Goal: Information Seeking & Learning: Check status

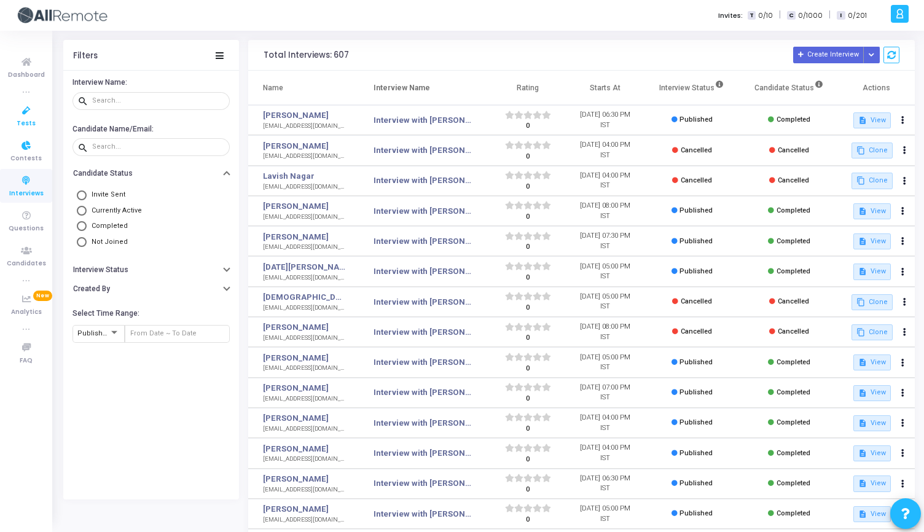
click at [22, 120] on span "Tests" at bounding box center [26, 124] width 19 height 10
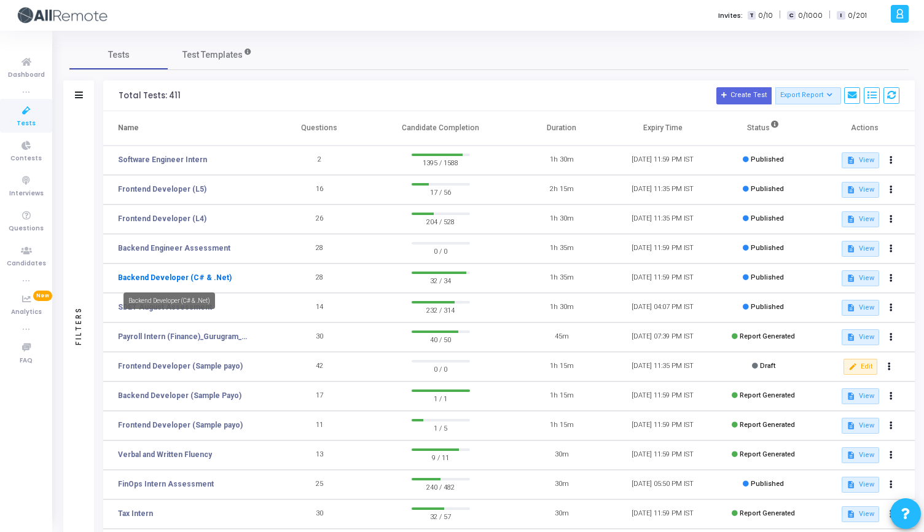
click at [195, 280] on link "Backend Developer (C# & .Net)" at bounding box center [175, 277] width 114 height 11
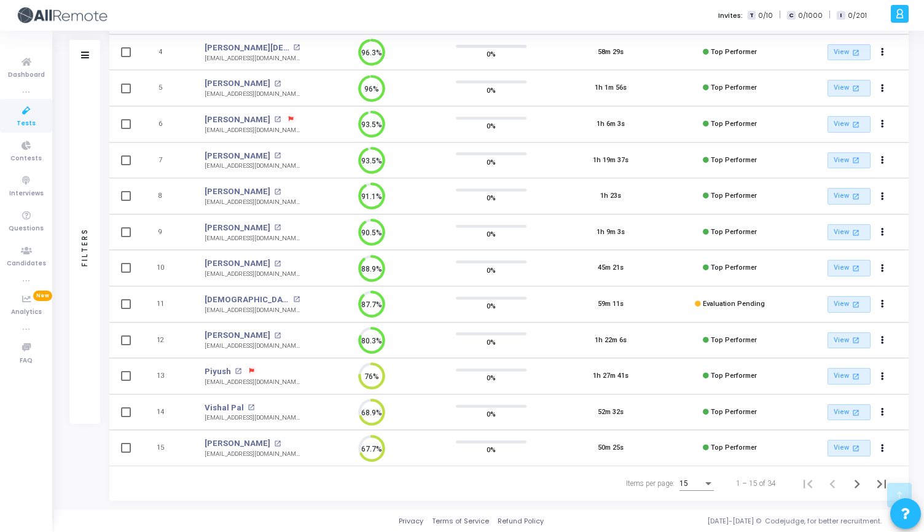
click at [693, 491] on div "15" at bounding box center [697, 486] width 34 height 30
click at [694, 482] on div "15" at bounding box center [691, 484] width 23 height 9
click at [694, 476] on span "50" at bounding box center [697, 477] width 34 height 22
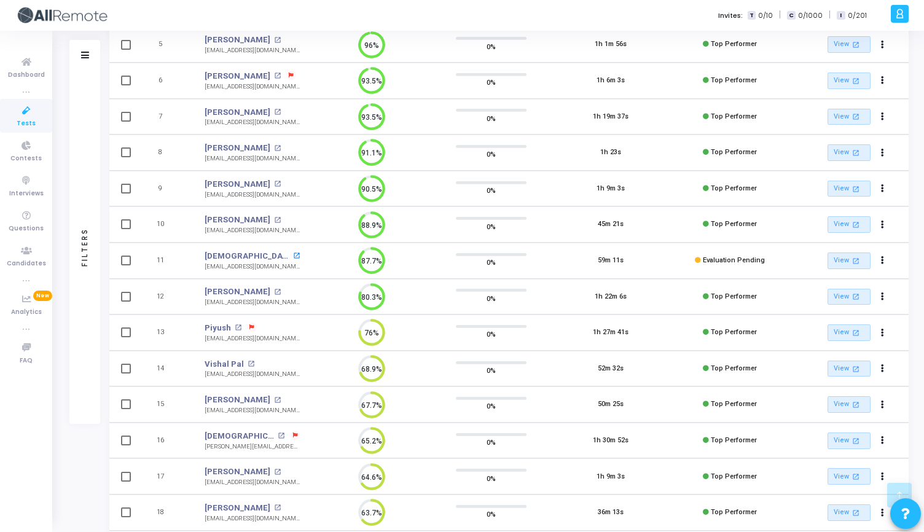
click at [293, 253] on mat-icon "open_in_new" at bounding box center [296, 256] width 7 height 7
click at [186, 254] on td "11" at bounding box center [166, 261] width 52 height 36
drag, startPoint x: 190, startPoint y: 254, endPoint x: 302, endPoint y: 274, distance: 114.3
click at [303, 274] on tr "11 [DEMOGRAPHIC_DATA] open_in_new [EMAIL_ADDRESS][DOMAIN_NAME] 87.7% 0% 59m 11s…" at bounding box center [509, 261] width 800 height 36
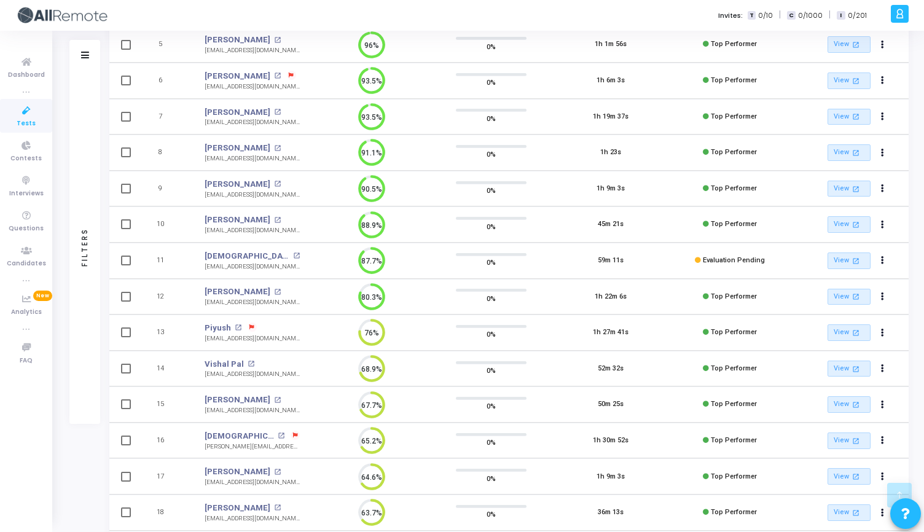
click at [102, 252] on div "Filters Filters Candidate Name/Email search Candidate Status Invite Sent Read I…" at bounding box center [489, 479] width 840 height 1324
drag, startPoint x: 196, startPoint y: 252, endPoint x: 344, endPoint y: 278, distance: 150.5
click at [344, 278] on tbody "1 [PERSON_NAME] open_in_new [EMAIL_ADDRESS][DOMAIN_NAME] 98.8% 0% 1h 37s Top Pe…" at bounding box center [509, 495] width 800 height 1224
click at [101, 253] on div "Filters Filters Candidate Name/Email search Candidate Status Invite Sent Read I…" at bounding box center [489, 479] width 840 height 1324
drag, startPoint x: 195, startPoint y: 253, endPoint x: 666, endPoint y: 269, distance: 471.7
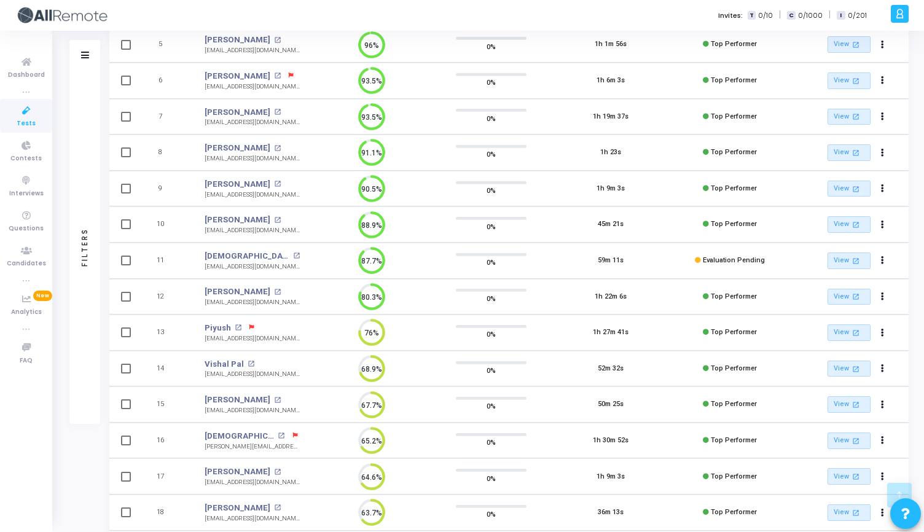
click at [666, 268] on tr "11 [DEMOGRAPHIC_DATA] open_in_new [EMAIL_ADDRESS][DOMAIN_NAME] 87.7% 0% 59m 11s…" at bounding box center [509, 261] width 800 height 36
click at [107, 261] on div "Filters Filters Candidate Name/Email search Candidate Status Invite Sent Read I…" at bounding box center [489, 479] width 840 height 1324
drag, startPoint x: 143, startPoint y: 248, endPoint x: 631, endPoint y: 277, distance: 488.9
click at [631, 277] on tr "11 [DEMOGRAPHIC_DATA] open_in_new [EMAIL_ADDRESS][DOMAIN_NAME] 87.7% 0% 59m 11s…" at bounding box center [509, 261] width 800 height 36
click at [104, 253] on div "Filters Filters Candidate Name/Email search Candidate Status Invite Sent Read I…" at bounding box center [489, 479] width 840 height 1324
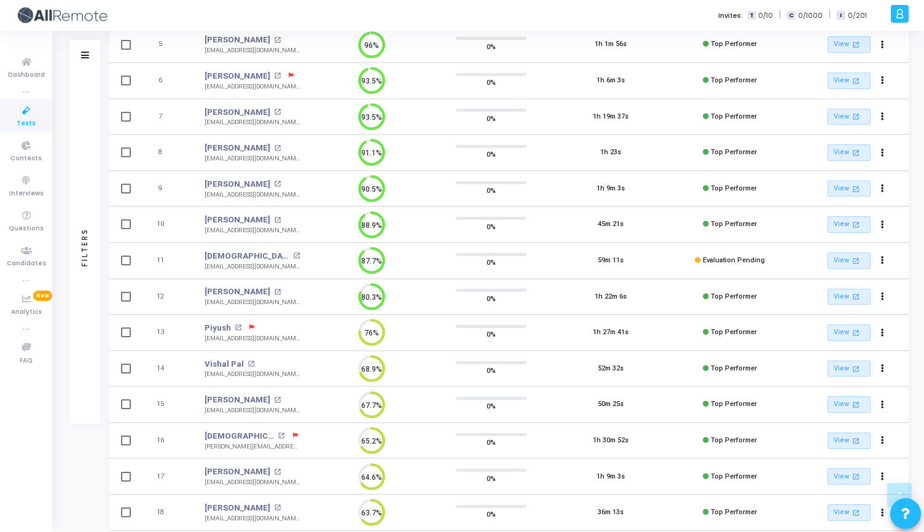
drag, startPoint x: 145, startPoint y: 253, endPoint x: 583, endPoint y: 278, distance: 439.0
click at [583, 273] on tr "11 [DEMOGRAPHIC_DATA] open_in_new [EMAIL_ADDRESS][DOMAIN_NAME] 87.7% 0% 59m 11s…" at bounding box center [509, 261] width 800 height 36
click at [640, 266] on td "59m 11s" at bounding box center [610, 261] width 119 height 36
drag, startPoint x: 640, startPoint y: 266, endPoint x: 136, endPoint y: 250, distance: 503.7
click at [136, 250] on tr "11 [DEMOGRAPHIC_DATA] open_in_new [EMAIL_ADDRESS][DOMAIN_NAME] 87.7% 0% 59m 11s…" at bounding box center [509, 261] width 800 height 36
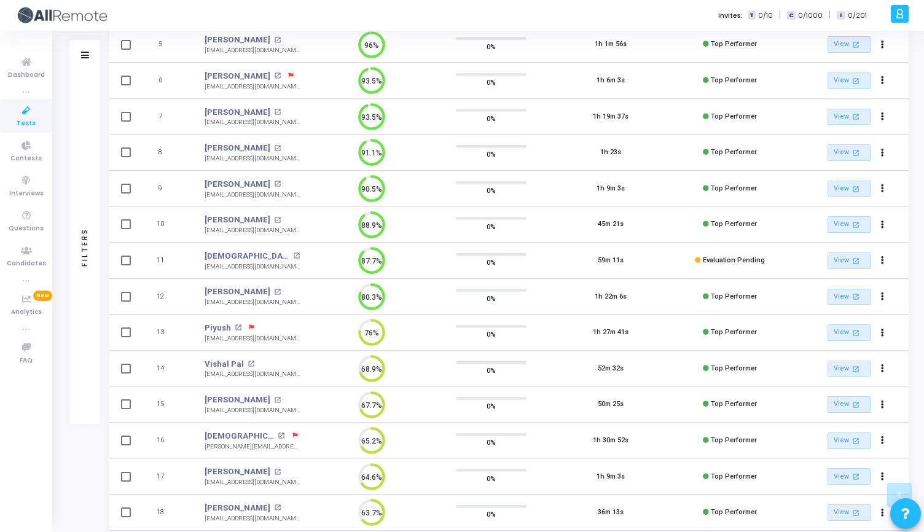
click at [136, 250] on td at bounding box center [124, 261] width 31 height 36
drag, startPoint x: 136, startPoint y: 250, endPoint x: 648, endPoint y: 268, distance: 512.3
click at [648, 269] on tr "11 [DEMOGRAPHIC_DATA] open_in_new [EMAIL_ADDRESS][DOMAIN_NAME] 87.7% 0% 59m 11s…" at bounding box center [509, 261] width 800 height 36
click at [648, 268] on td "59m 11s" at bounding box center [610, 261] width 119 height 36
drag, startPoint x: 648, startPoint y: 268, endPoint x: 135, endPoint y: 250, distance: 513.5
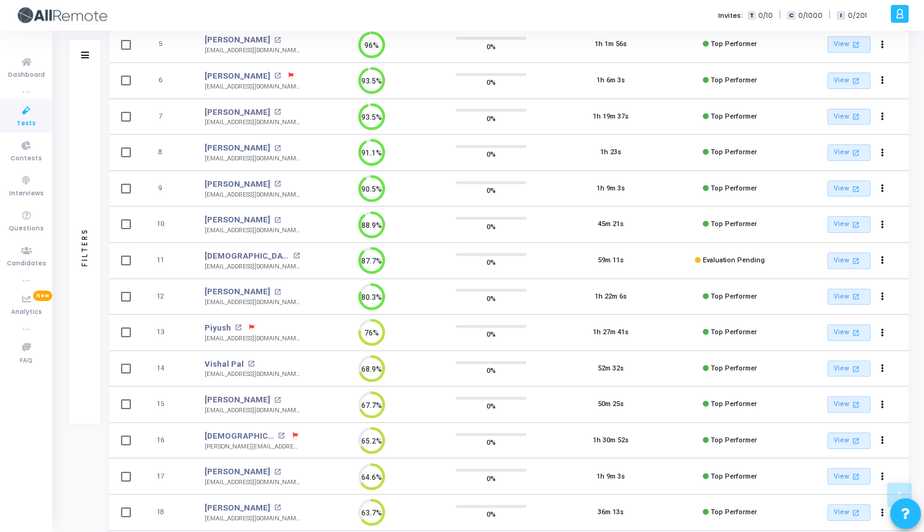
click at [135, 250] on tr "11 [DEMOGRAPHIC_DATA] open_in_new [EMAIL_ADDRESS][DOMAIN_NAME] 87.7% 0% 59m 11s…" at bounding box center [509, 261] width 800 height 36
click at [140, 248] on td "11" at bounding box center [166, 261] width 52 height 36
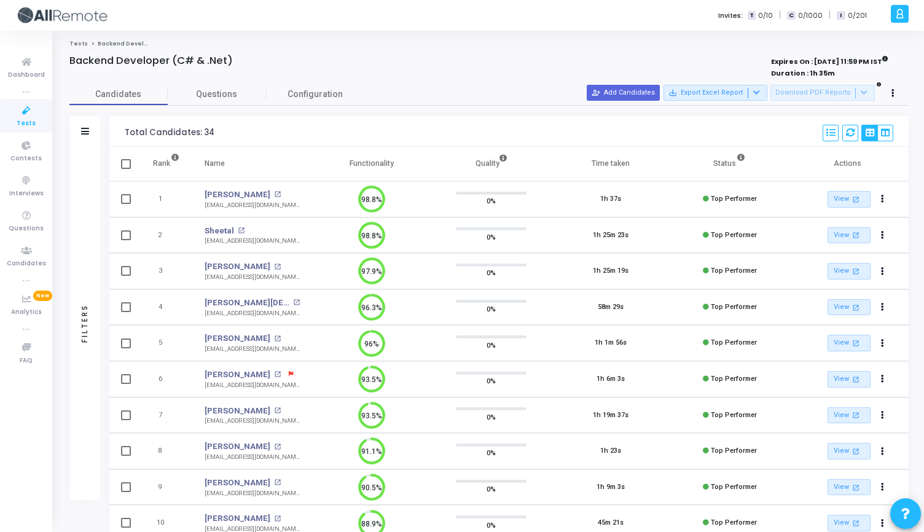
drag, startPoint x: 124, startPoint y: 132, endPoint x: 642, endPoint y: 189, distance: 521.2
click at [876, 162] on th "Actions" at bounding box center [849, 164] width 119 height 34
drag, startPoint x: 876, startPoint y: 162, endPoint x: 159, endPoint y: 132, distance: 717.3
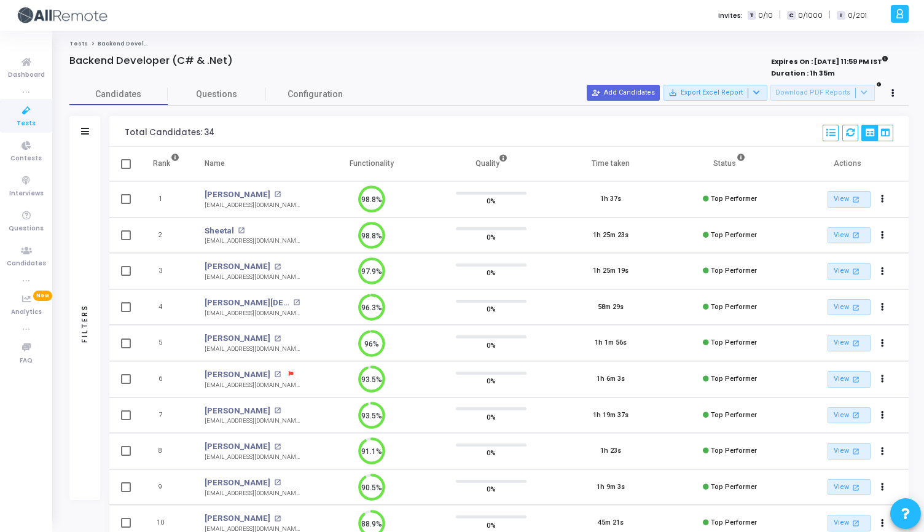
click at [135, 128] on div "Total Candidates: 34" at bounding box center [170, 133] width 90 height 10
drag, startPoint x: 117, startPoint y: 135, endPoint x: 751, endPoint y: 194, distance: 637.1
click at [863, 167] on th "Actions" at bounding box center [849, 164] width 119 height 34
drag, startPoint x: 877, startPoint y: 161, endPoint x: 213, endPoint y: 146, distance: 664.0
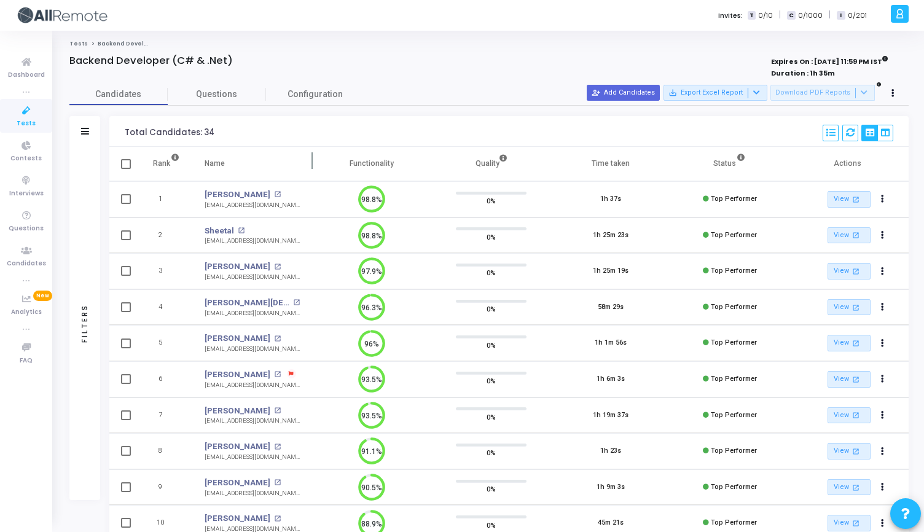
click at [213, 147] on tr "Rank Name Functionality Quality Time taken Status Actions" at bounding box center [509, 164] width 800 height 34
click at [127, 133] on div "Total Candidates: 34" at bounding box center [170, 133] width 90 height 10
drag, startPoint x: 122, startPoint y: 132, endPoint x: 801, endPoint y: 163, distance: 680.5
click at [868, 166] on th "Actions" at bounding box center [849, 164] width 119 height 34
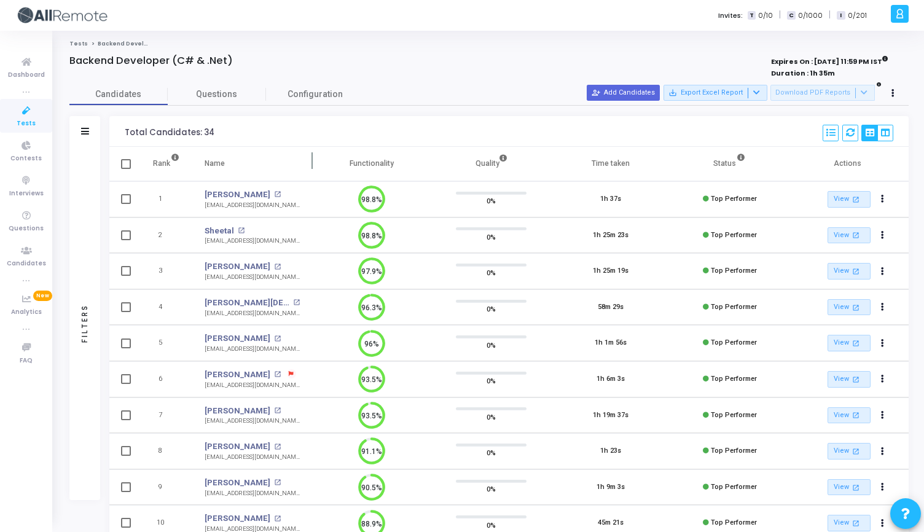
drag, startPoint x: 868, startPoint y: 166, endPoint x: 234, endPoint y: 159, distance: 633.7
click at [235, 160] on tr "Rank Name Functionality Quality Time taken Status Actions" at bounding box center [509, 164] width 800 height 34
drag, startPoint x: 120, startPoint y: 128, endPoint x: 771, endPoint y: 181, distance: 652.4
click at [876, 153] on th "Actions" at bounding box center [849, 164] width 119 height 34
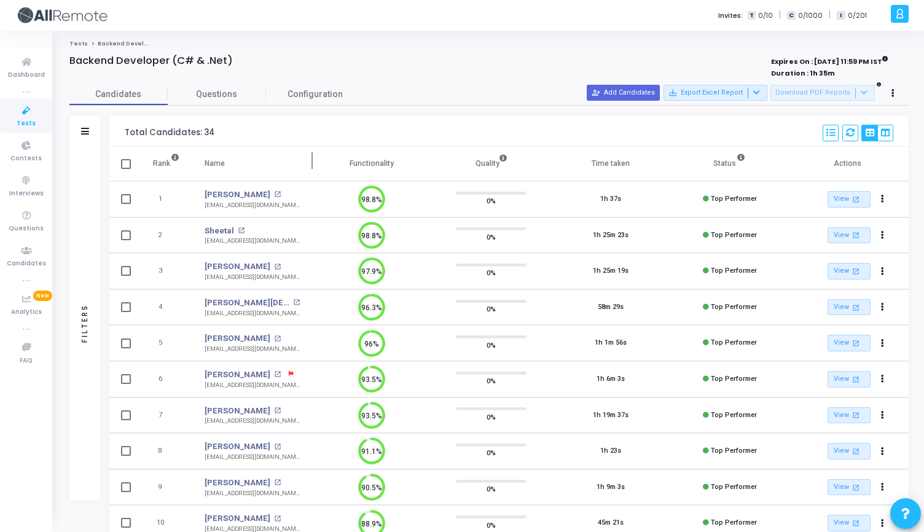
drag, startPoint x: 876, startPoint y: 167, endPoint x: 247, endPoint y: 162, distance: 628.8
click at [252, 163] on tr "Rank Name Functionality Quality Time taken Status Actions" at bounding box center [509, 164] width 800 height 34
click at [121, 127] on div "Total Candidates: 34 Select S No Name Questions Functionality Quality Time Take…" at bounding box center [509, 131] width 800 height 31
drag, startPoint x: 121, startPoint y: 127, endPoint x: 852, endPoint y: 176, distance: 733.1
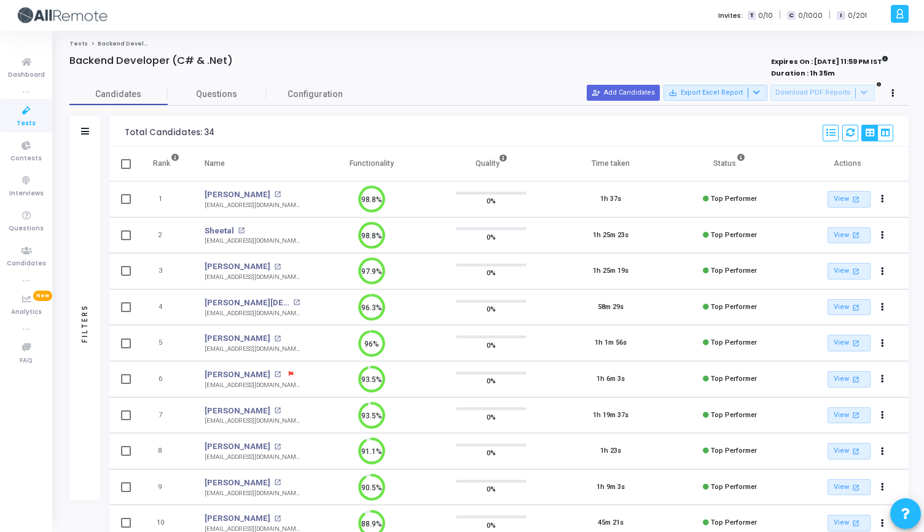
click at [875, 165] on th "Actions" at bounding box center [849, 164] width 119 height 34
drag, startPoint x: 875, startPoint y: 165, endPoint x: 118, endPoint y: 130, distance: 758.1
click at [118, 130] on div "Total Candidates: 34 Select S No Name Questions Functionality Quality Time Take…" at bounding box center [509, 131] width 800 height 31
drag, startPoint x: 116, startPoint y: 130, endPoint x: 864, endPoint y: 179, distance: 750.2
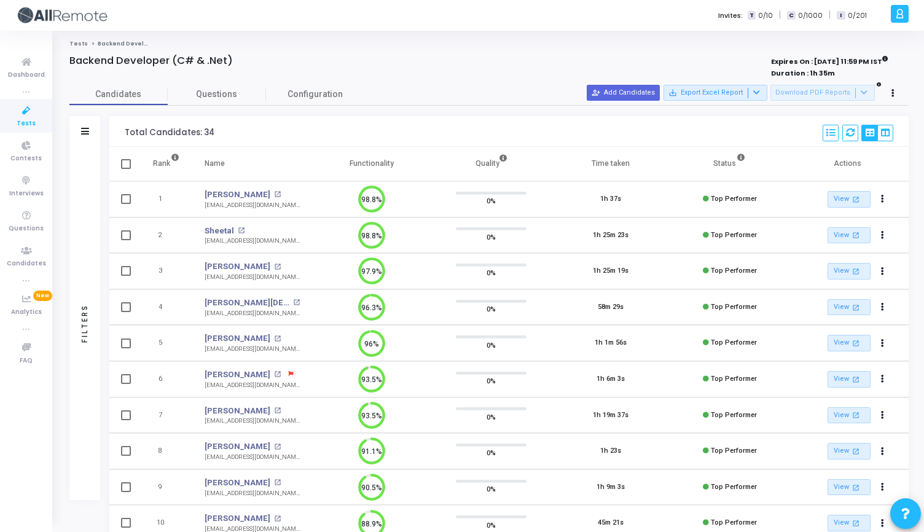
click at [868, 171] on th "Actions" at bounding box center [849, 164] width 119 height 34
drag, startPoint x: 868, startPoint y: 171, endPoint x: 132, endPoint y: 132, distance: 737.4
click at [115, 132] on div "Total Candidates: 34 Select S No Name Questions Functionality Quality Time Take…" at bounding box center [509, 131] width 800 height 31
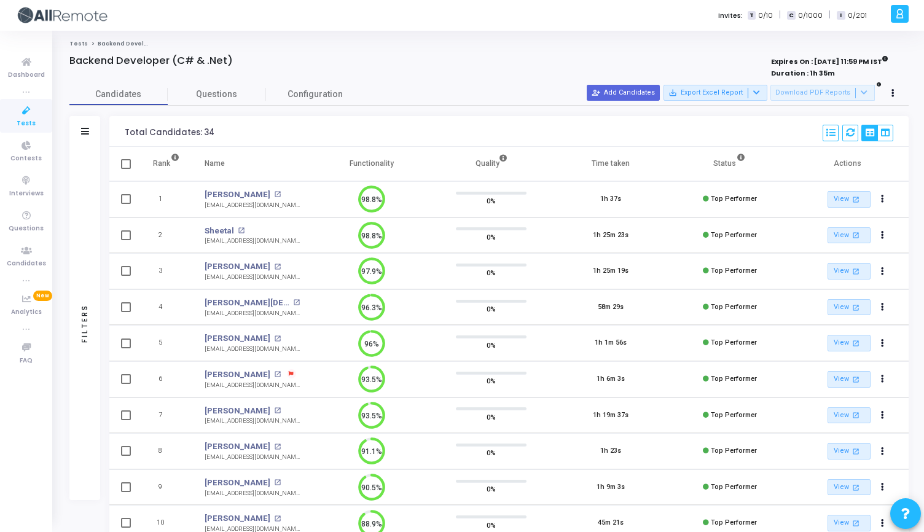
drag, startPoint x: 115, startPoint y: 132, endPoint x: 873, endPoint y: 165, distance: 758.6
click at [872, 165] on th "Actions" at bounding box center [849, 164] width 119 height 34
drag, startPoint x: 872, startPoint y: 165, endPoint x: 112, endPoint y: 125, distance: 760.1
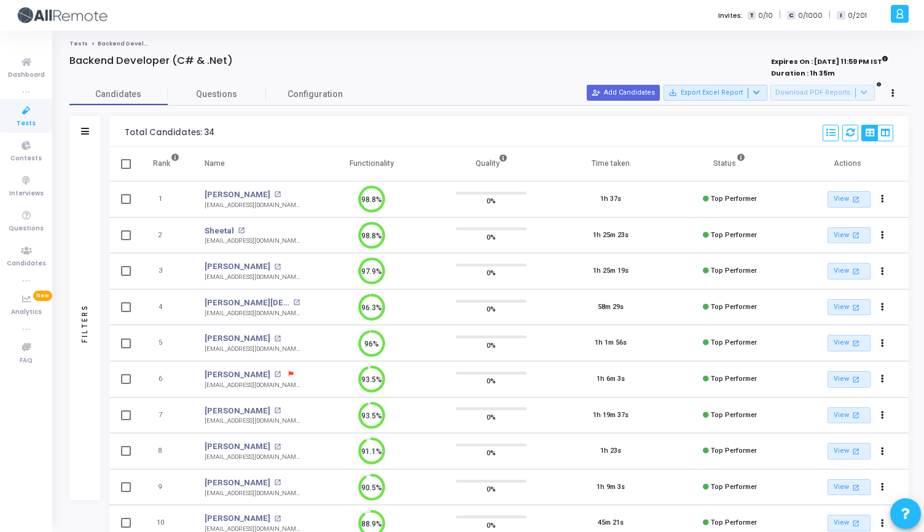
click at [112, 125] on div "Total Candidates: 34 Select S No Name Questions Functionality Quality Time Take…" at bounding box center [509, 131] width 800 height 31
drag, startPoint x: 112, startPoint y: 125, endPoint x: 894, endPoint y: 168, distance: 782.3
click at [894, 168] on th "Actions" at bounding box center [849, 164] width 119 height 34
drag, startPoint x: 892, startPoint y: 168, endPoint x: 128, endPoint y: 132, distance: 764.8
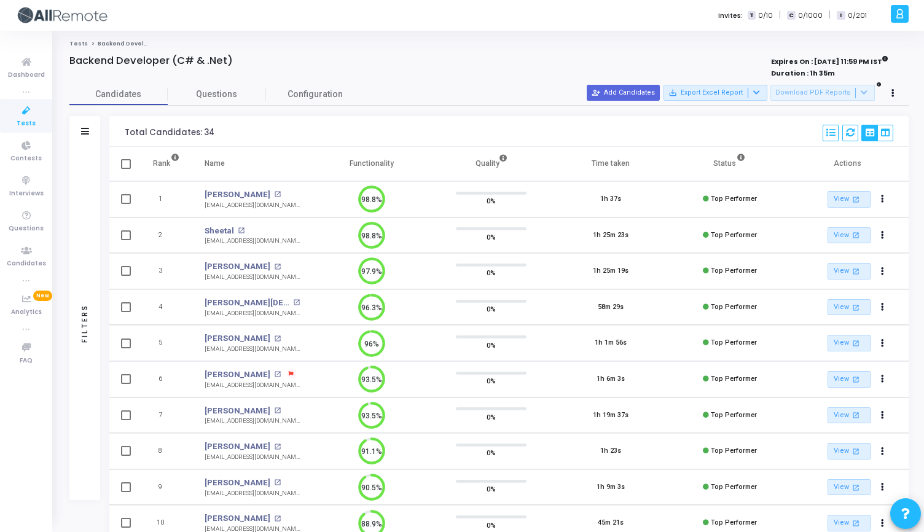
click at [128, 132] on div "Total Candidates: 34" at bounding box center [170, 133] width 90 height 10
drag, startPoint x: 116, startPoint y: 132, endPoint x: 867, endPoint y: 198, distance: 754.0
click at [876, 163] on th "Actions" at bounding box center [849, 164] width 119 height 34
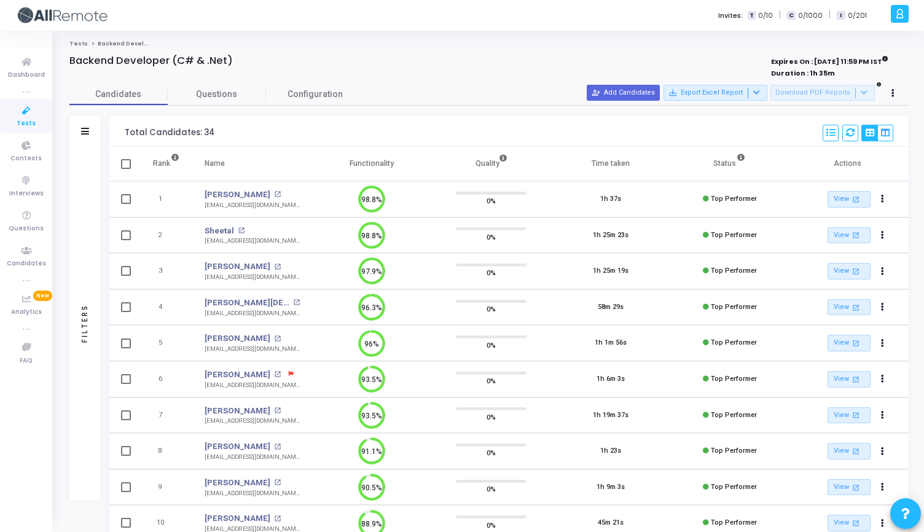
drag, startPoint x: 876, startPoint y: 163, endPoint x: 114, endPoint y: 128, distance: 762.9
click at [114, 128] on div "Total Candidates: 34 Select S No Name Questions Functionality Quality Time Take…" at bounding box center [509, 131] width 800 height 31
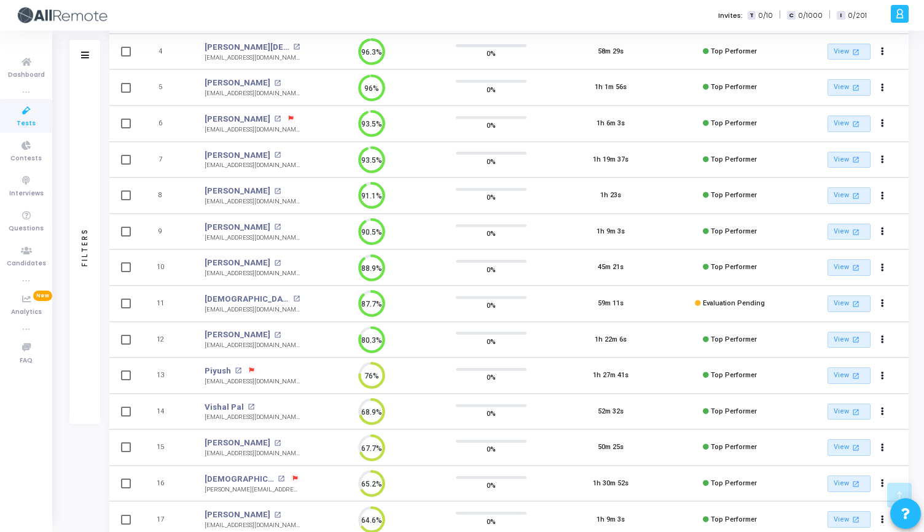
scroll to position [259, 0]
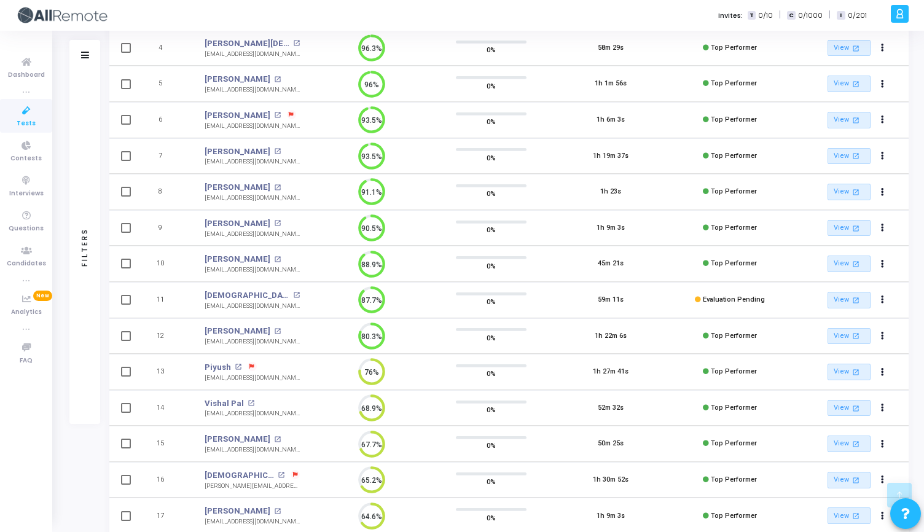
drag, startPoint x: 596, startPoint y: 299, endPoint x: 629, endPoint y: 300, distance: 33.2
click at [629, 300] on td "59m 11s" at bounding box center [610, 300] width 119 height 36
click at [103, 240] on div "Filters Filters Candidate Name/Email search Candidate Status Invite Sent Read I…" at bounding box center [489, 519] width 840 height 1324
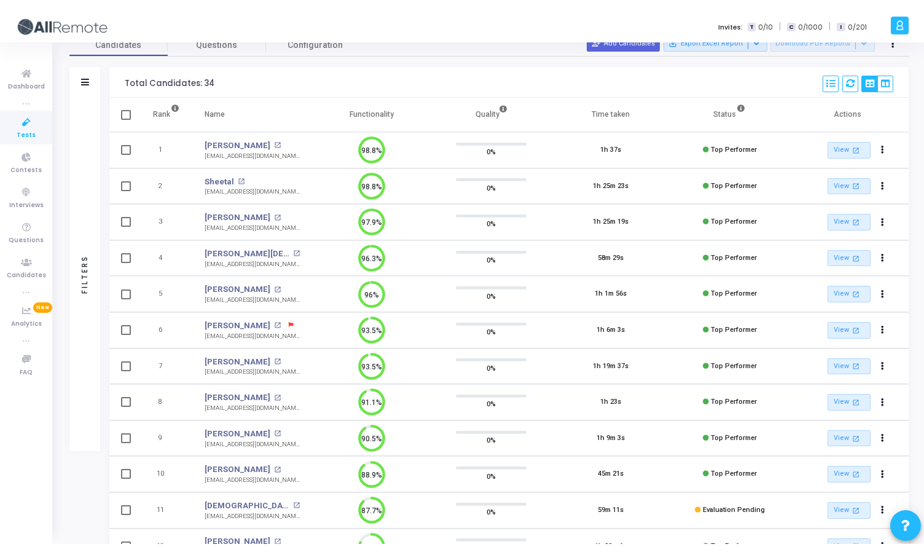
scroll to position [0, 0]
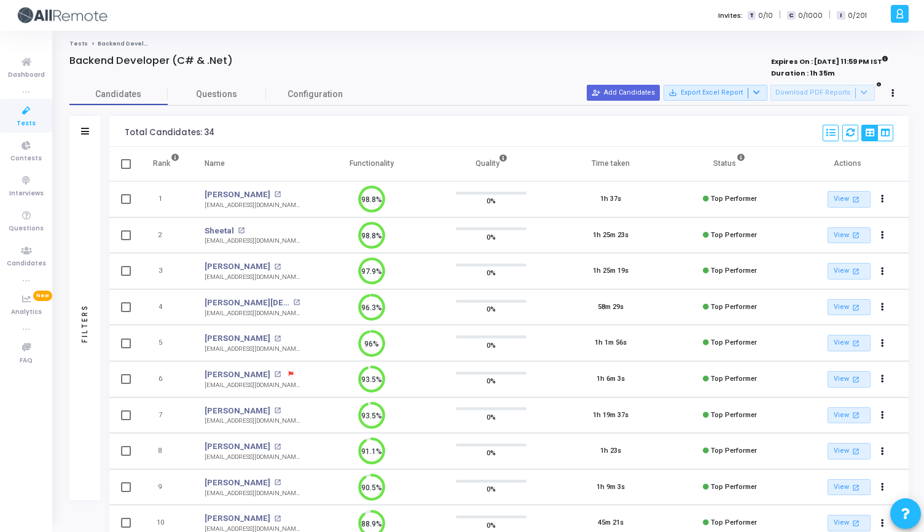
drag, startPoint x: 123, startPoint y: 133, endPoint x: 244, endPoint y: 124, distance: 121.4
click at [244, 124] on div "Total Candidates: 34 Select S No Name Questions Functionality Quality Time Take…" at bounding box center [509, 131] width 800 height 31
click at [208, 133] on div "Total Candidates: 34" at bounding box center [170, 133] width 90 height 10
drag, startPoint x: 210, startPoint y: 133, endPoint x: 103, endPoint y: 133, distance: 107.6
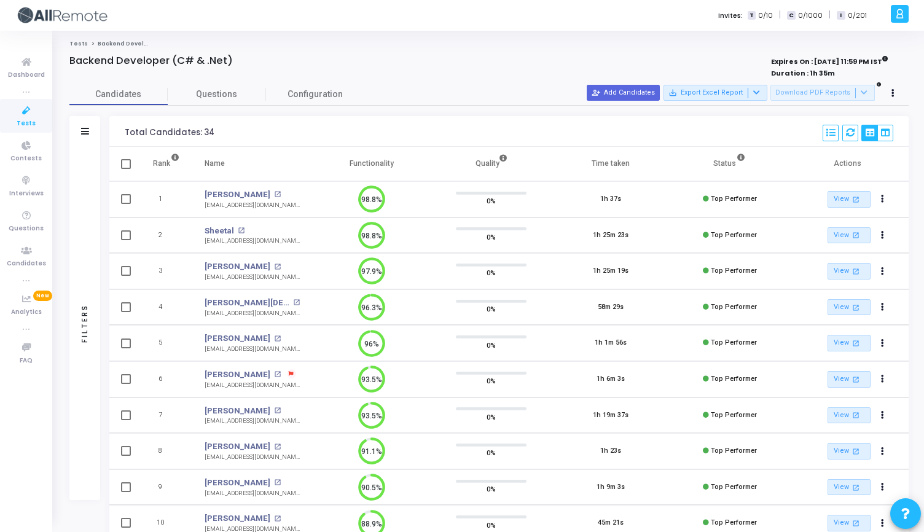
click at [123, 133] on div "Total Candidates: 34 Select S No Name Questions Functionality Quality Time Take…" at bounding box center [509, 131] width 800 height 31
drag, startPoint x: 122, startPoint y: 133, endPoint x: 242, endPoint y: 133, distance: 120.5
click at [243, 133] on div "Total Candidates: 34 Select S No Name Questions Functionality Quality Time Take…" at bounding box center [509, 131] width 800 height 31
click at [242, 133] on div "Total Candidates: 34 Select S No Name Questions Functionality Quality Time Take…" at bounding box center [509, 131] width 800 height 31
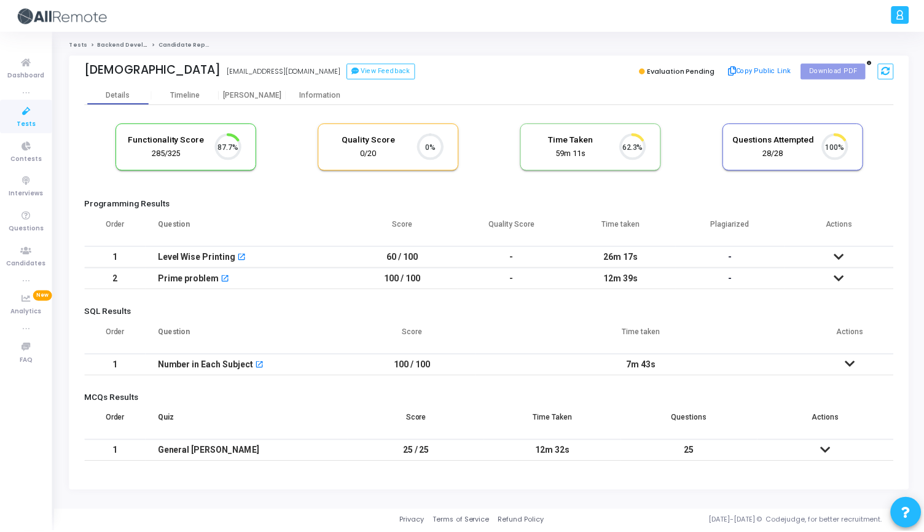
scroll to position [6, 6]
click at [243, 89] on div "Proctor" at bounding box center [254, 94] width 68 height 18
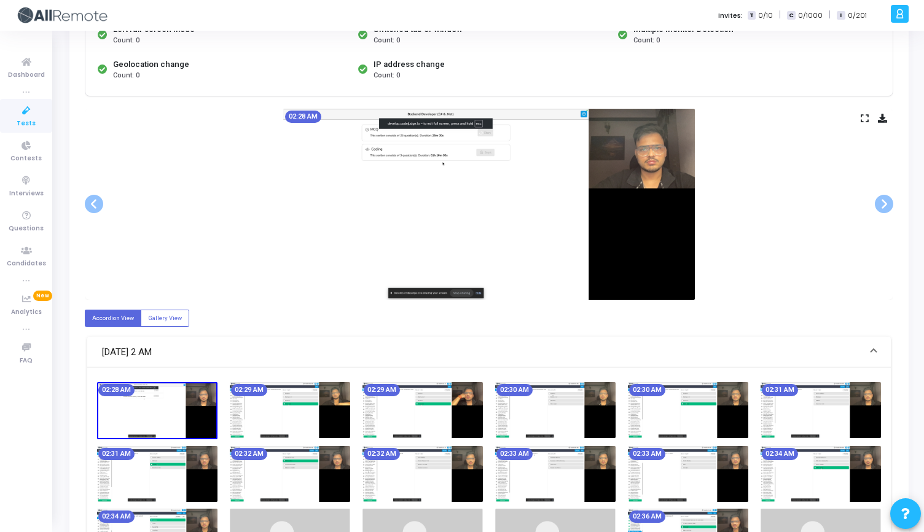
scroll to position [165, 0]
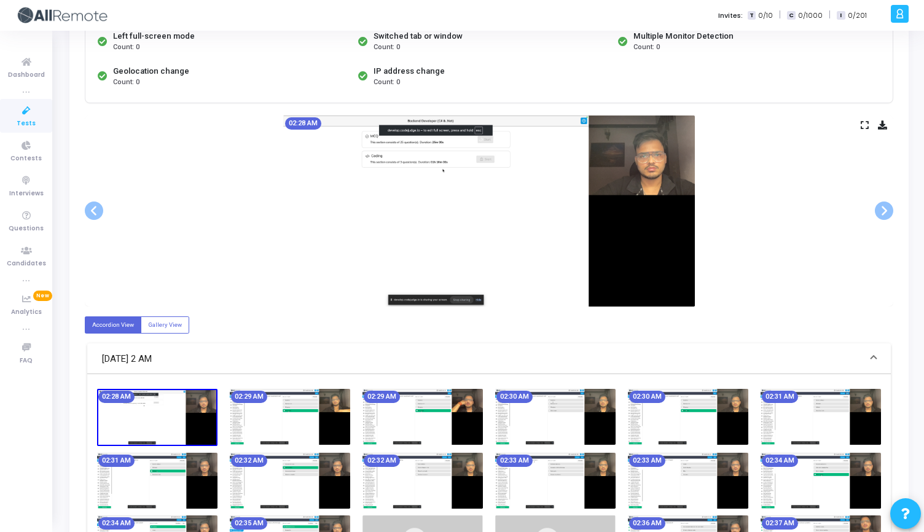
click at [864, 130] on div "02:28 AM" at bounding box center [489, 211] width 809 height 191
click at [864, 127] on icon at bounding box center [865, 125] width 8 height 7
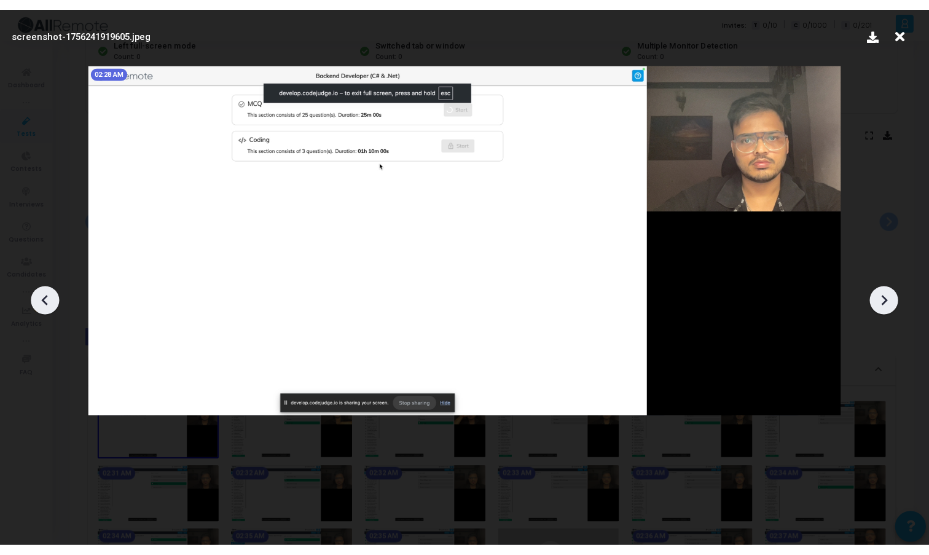
scroll to position [0, 0]
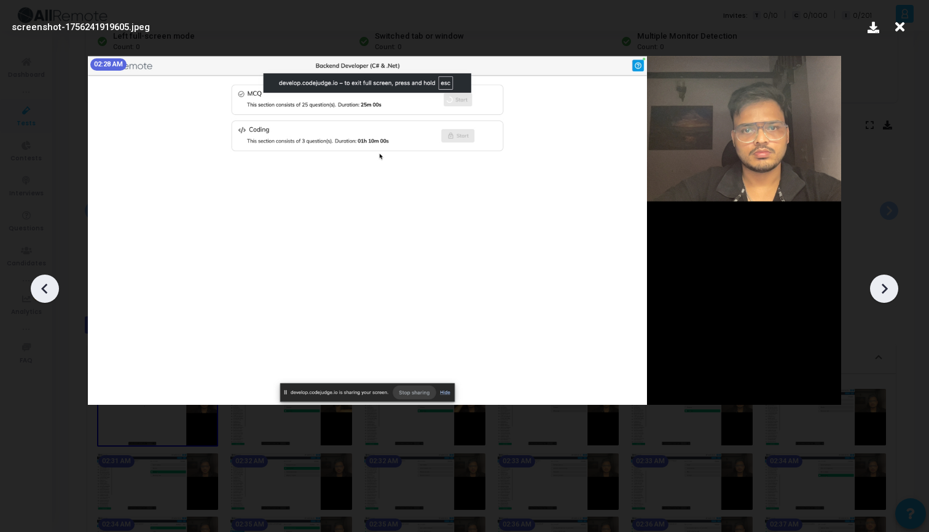
click at [884, 297] on icon at bounding box center [884, 289] width 18 height 18
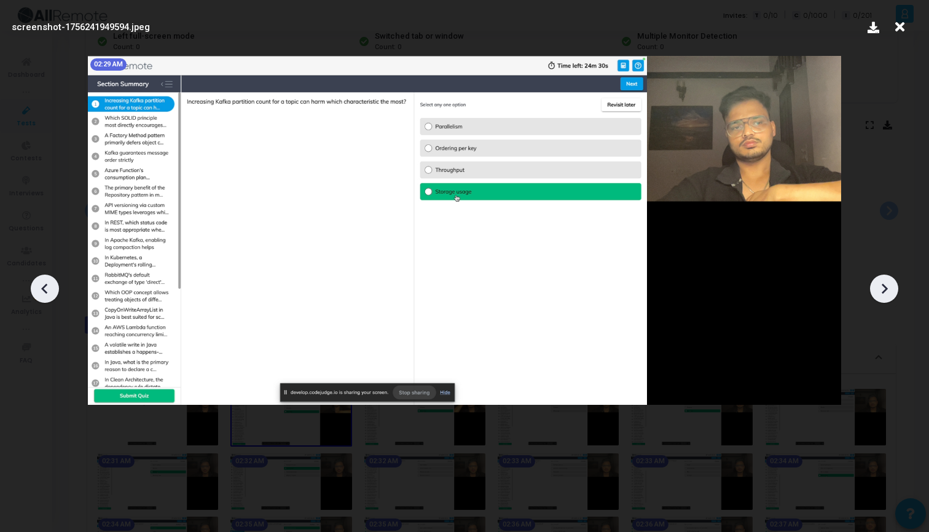
click at [884, 297] on icon at bounding box center [884, 289] width 18 height 18
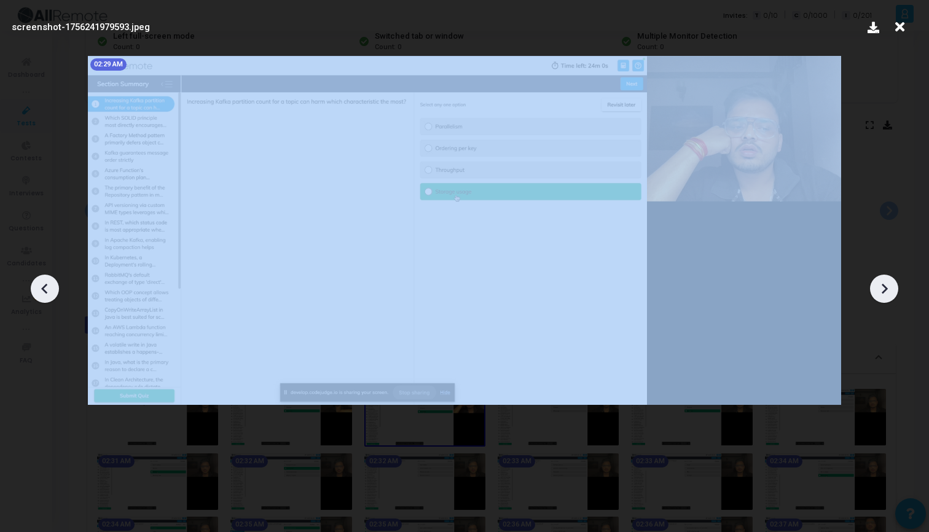
click at [884, 297] on icon at bounding box center [884, 289] width 18 height 18
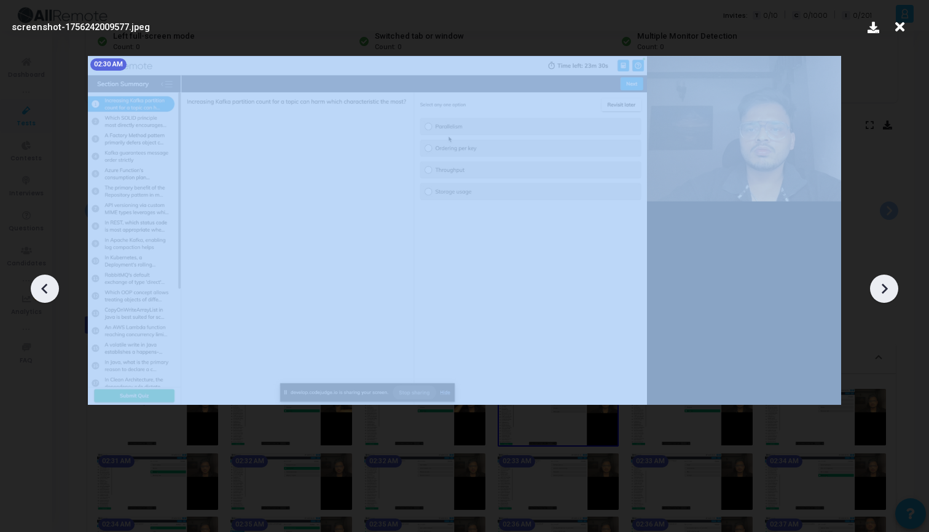
click at [884, 297] on icon at bounding box center [884, 289] width 18 height 18
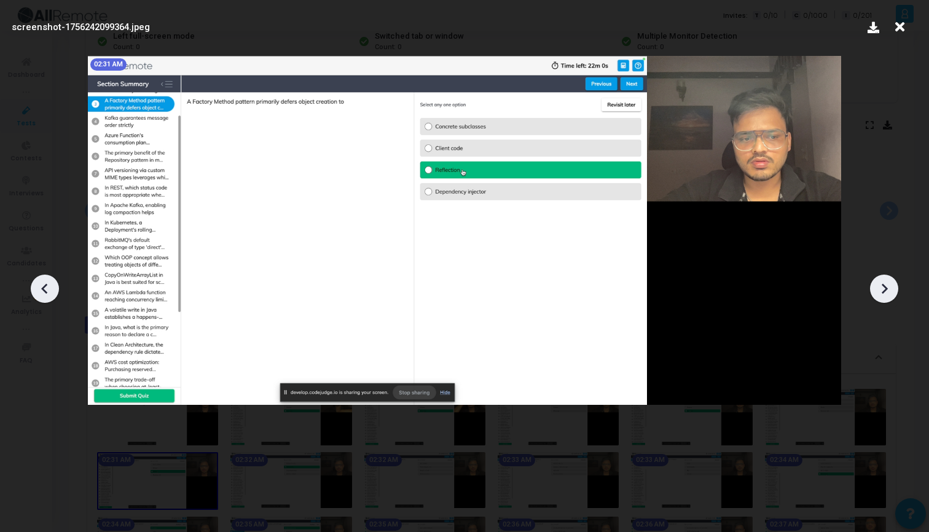
click at [884, 297] on icon at bounding box center [884, 289] width 18 height 18
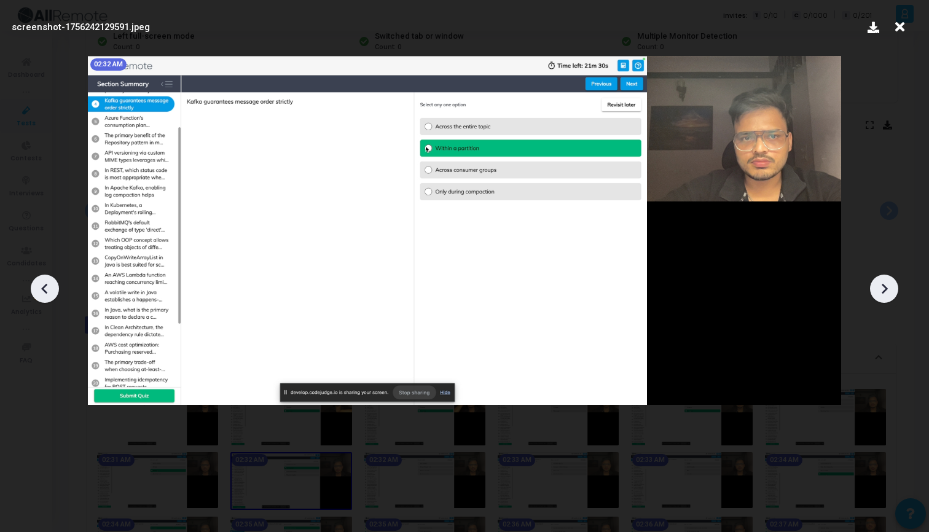
click at [884, 297] on icon at bounding box center [884, 289] width 18 height 18
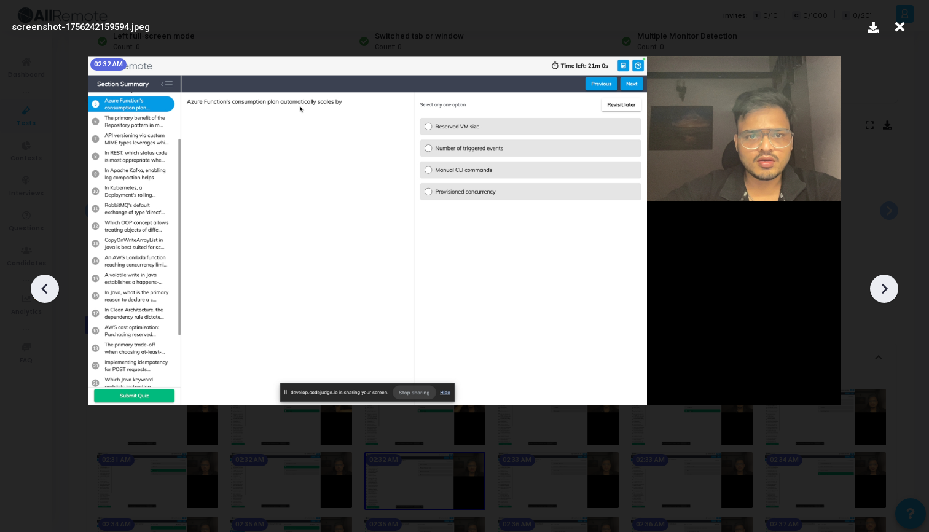
click at [884, 297] on icon at bounding box center [884, 289] width 18 height 18
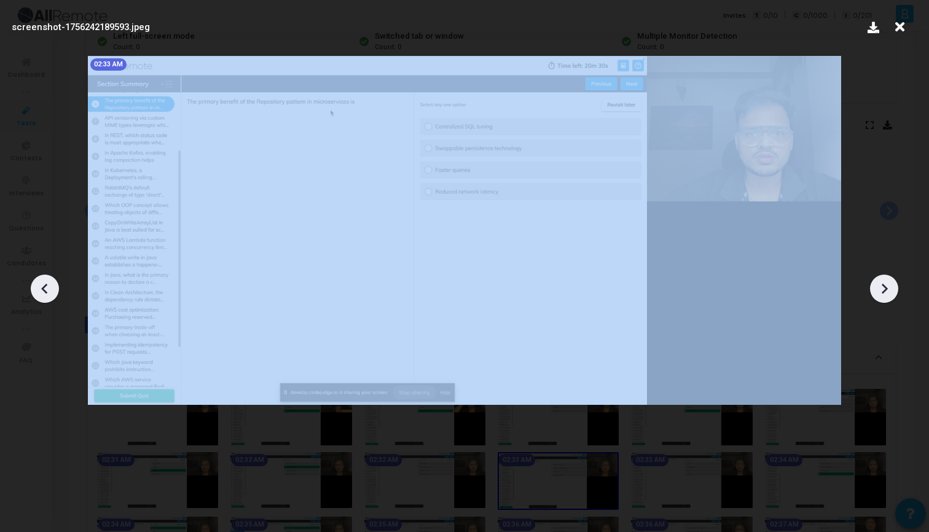
click at [884, 297] on icon at bounding box center [884, 289] width 18 height 18
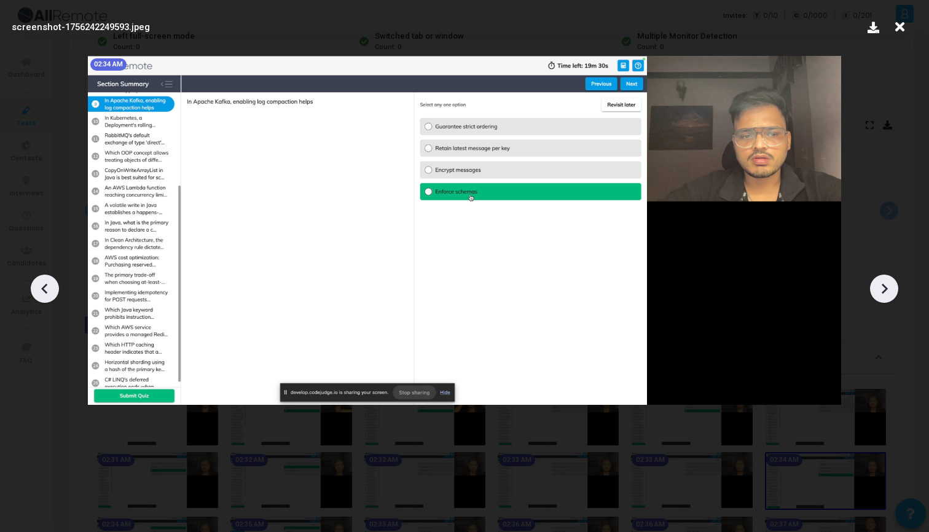
click at [884, 297] on icon at bounding box center [884, 289] width 18 height 18
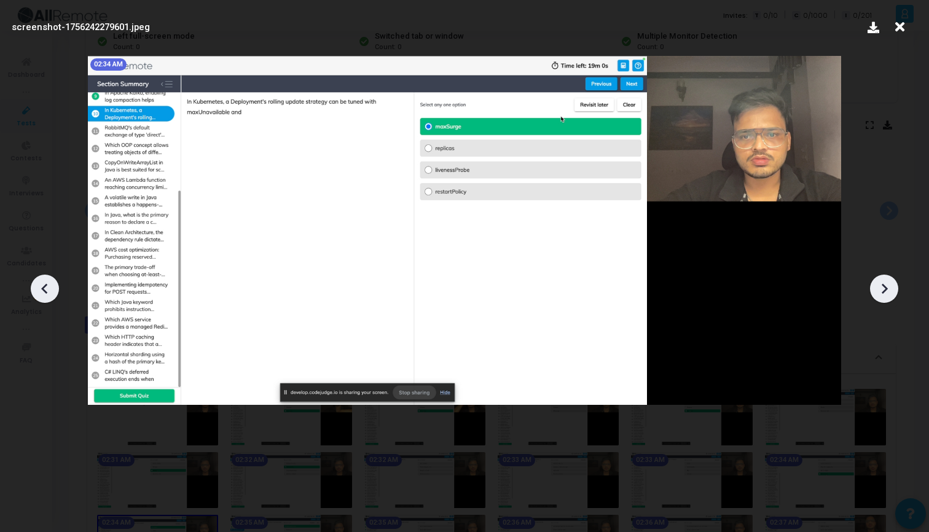
click at [885, 297] on icon at bounding box center [884, 289] width 18 height 18
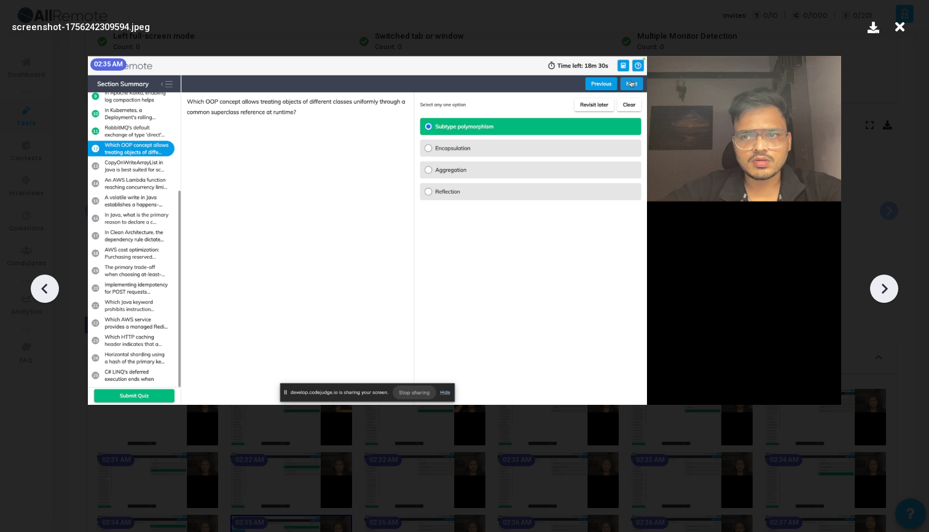
click at [885, 297] on icon at bounding box center [884, 289] width 18 height 18
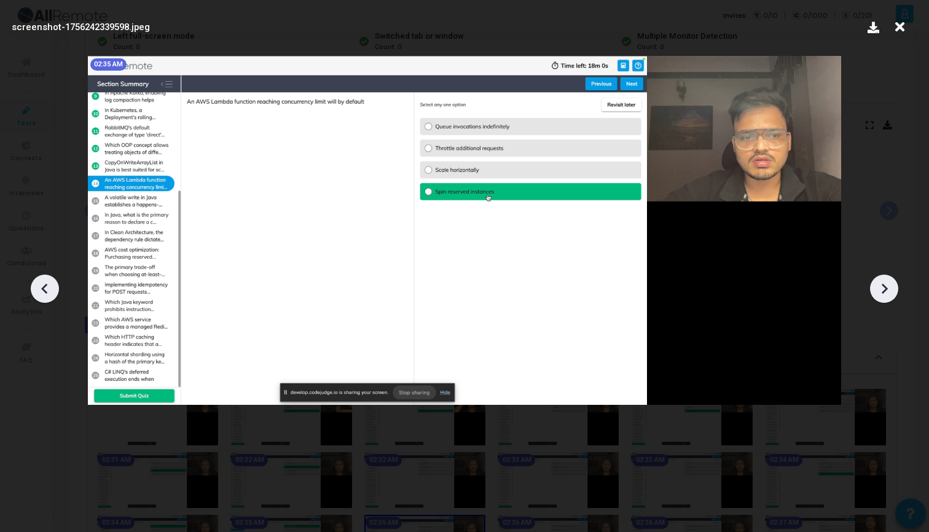
click at [885, 297] on icon at bounding box center [884, 289] width 18 height 18
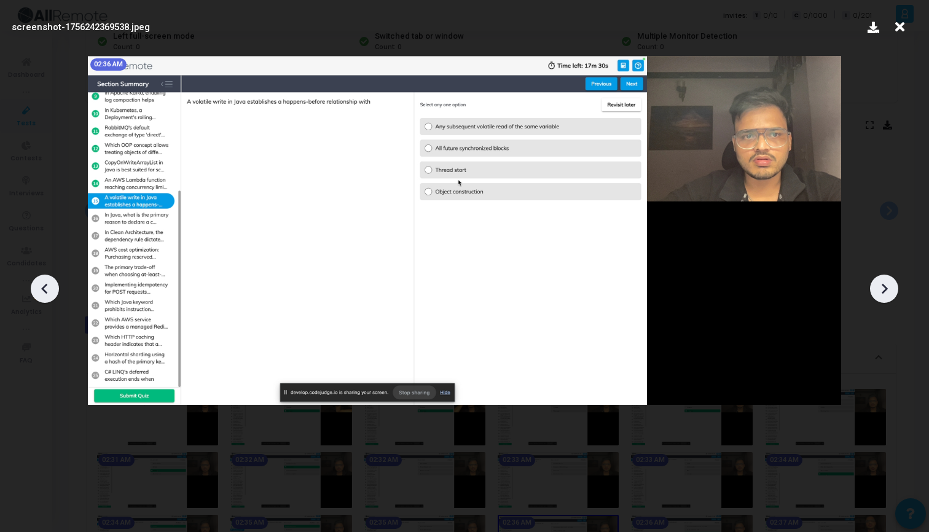
click at [885, 297] on icon at bounding box center [884, 289] width 18 height 18
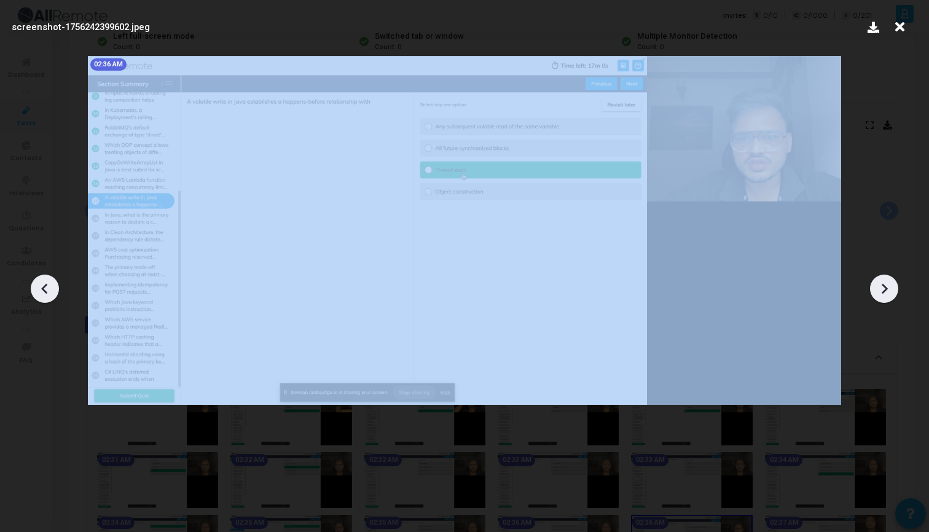
click at [885, 297] on icon at bounding box center [884, 289] width 18 height 18
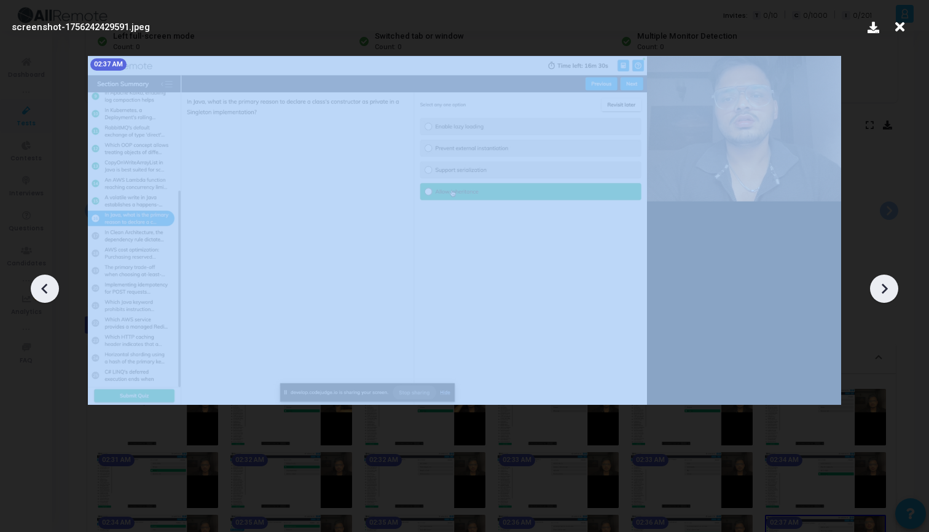
click at [885, 297] on icon at bounding box center [884, 289] width 18 height 18
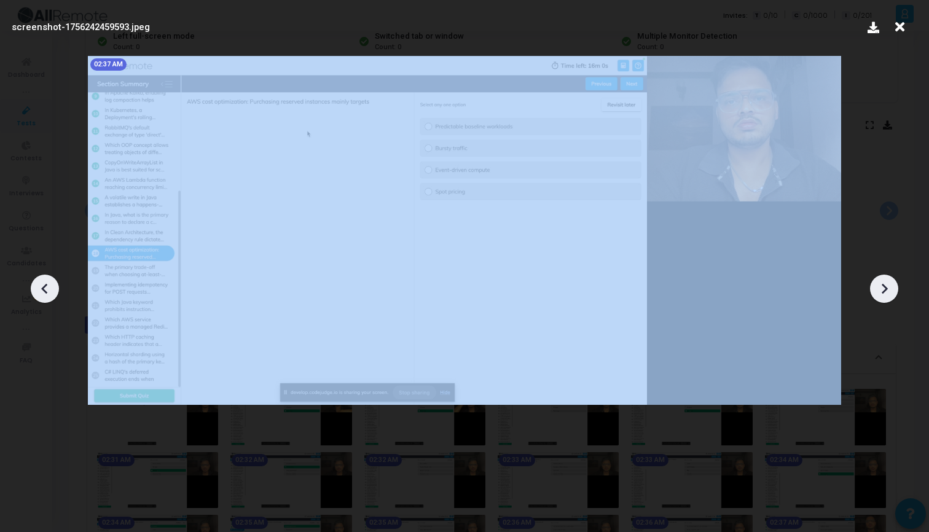
click at [885, 297] on icon at bounding box center [884, 289] width 18 height 18
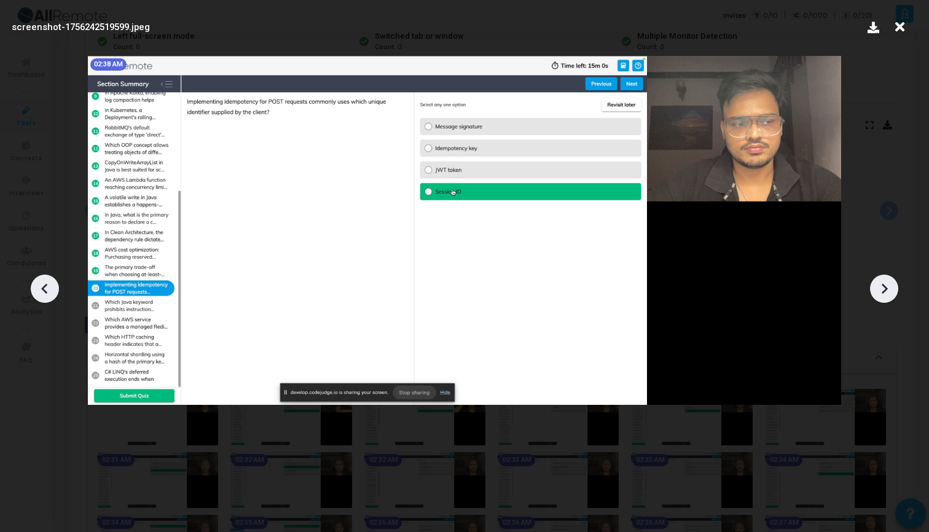
click at [885, 297] on icon at bounding box center [884, 289] width 18 height 18
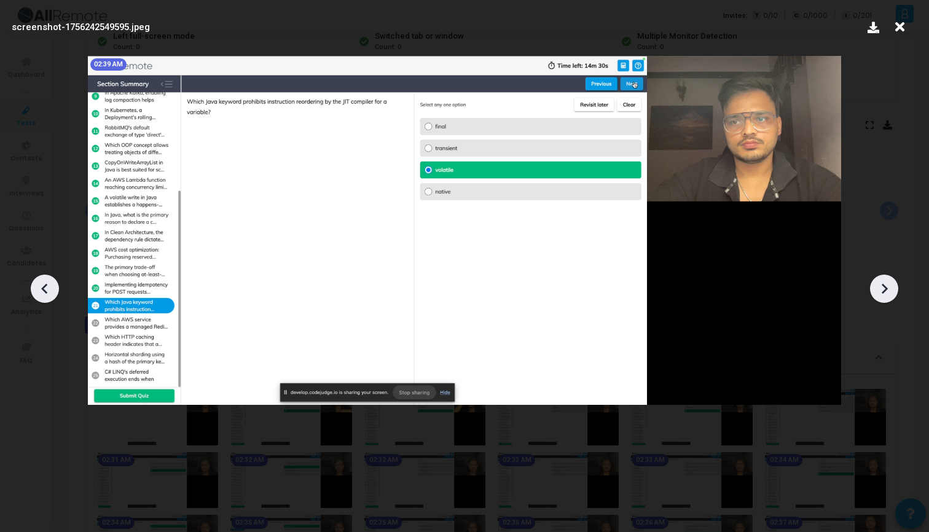
click at [885, 297] on icon at bounding box center [884, 289] width 18 height 18
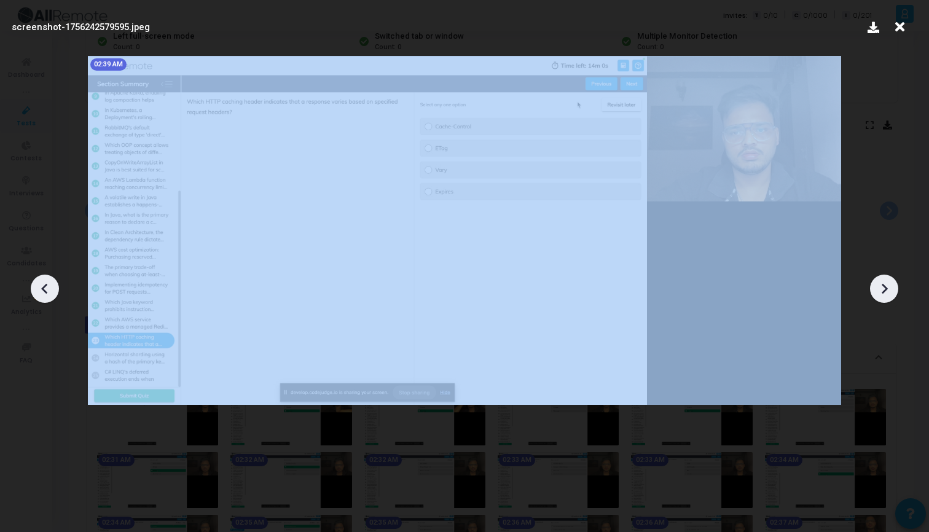
click at [885, 297] on icon at bounding box center [884, 289] width 18 height 18
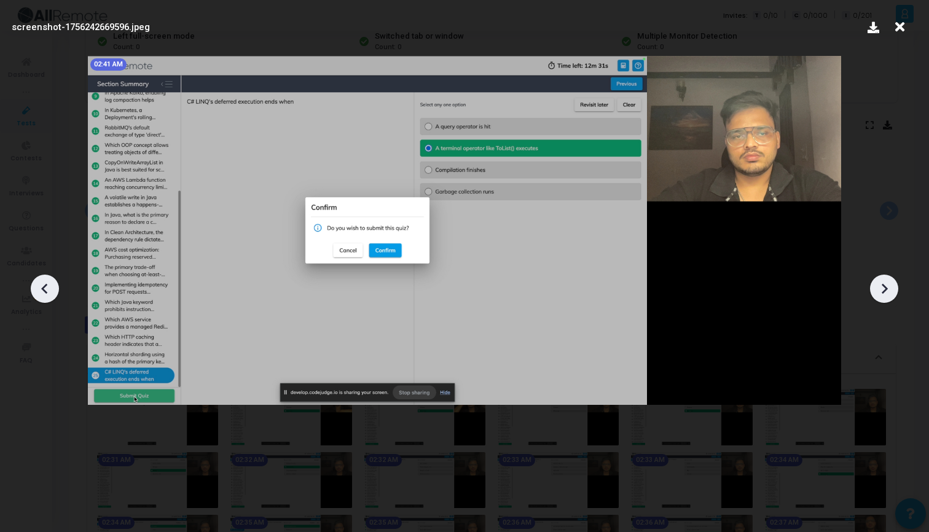
click at [885, 297] on icon at bounding box center [884, 289] width 18 height 18
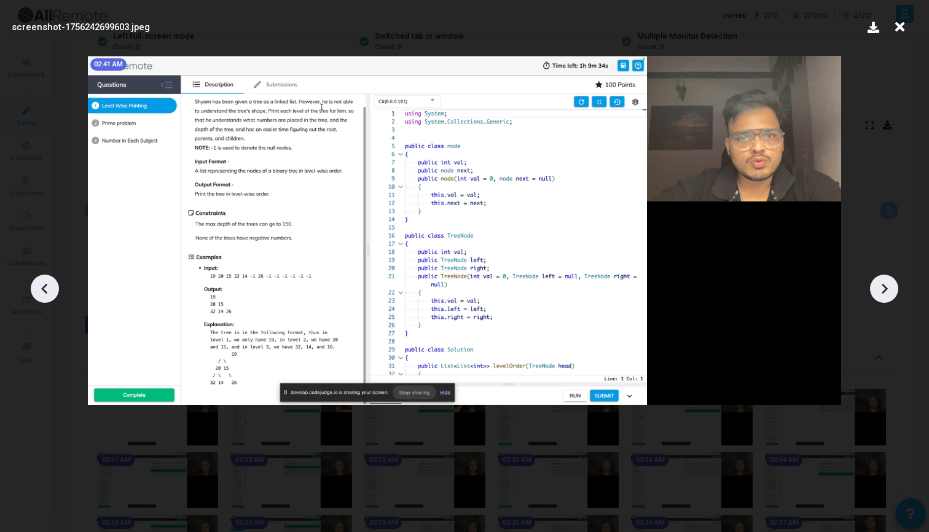
click at [885, 297] on icon at bounding box center [884, 289] width 18 height 18
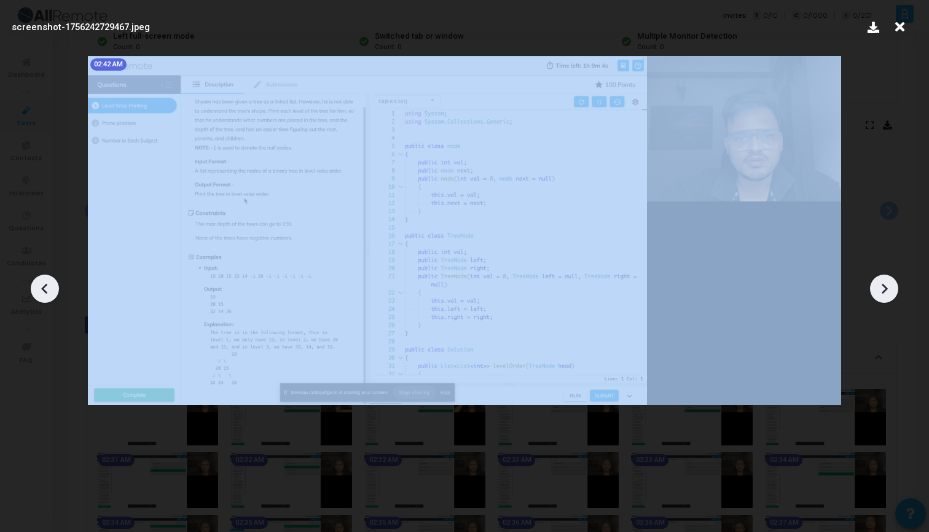
click at [885, 297] on icon at bounding box center [884, 289] width 18 height 18
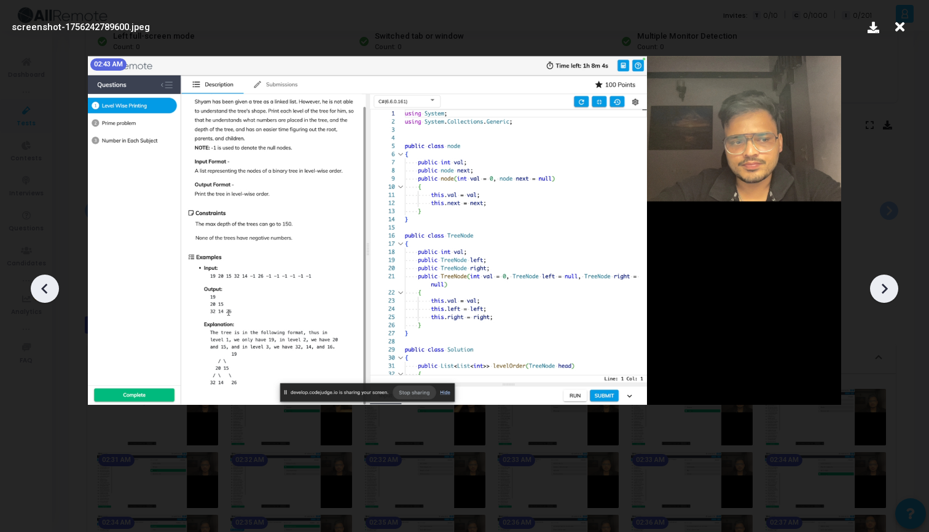
click at [885, 297] on icon at bounding box center [884, 289] width 18 height 18
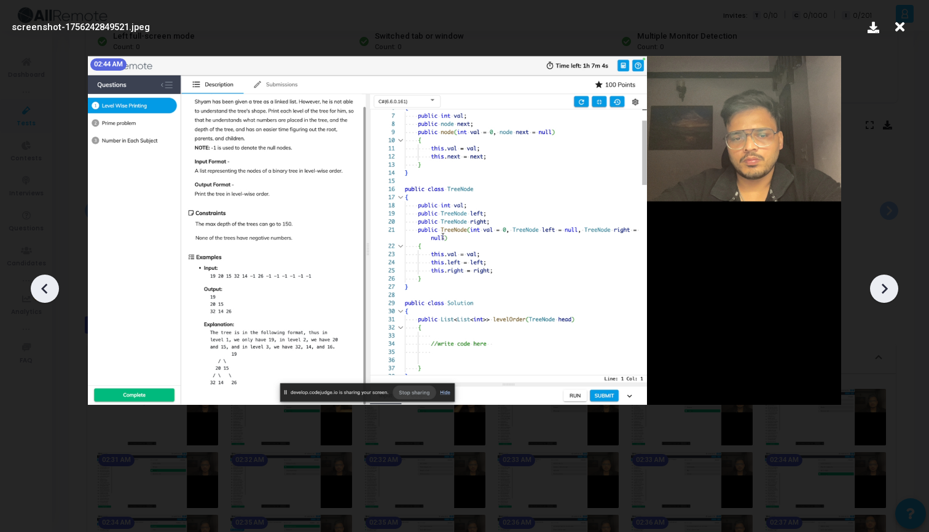
click at [885, 297] on icon at bounding box center [884, 289] width 18 height 18
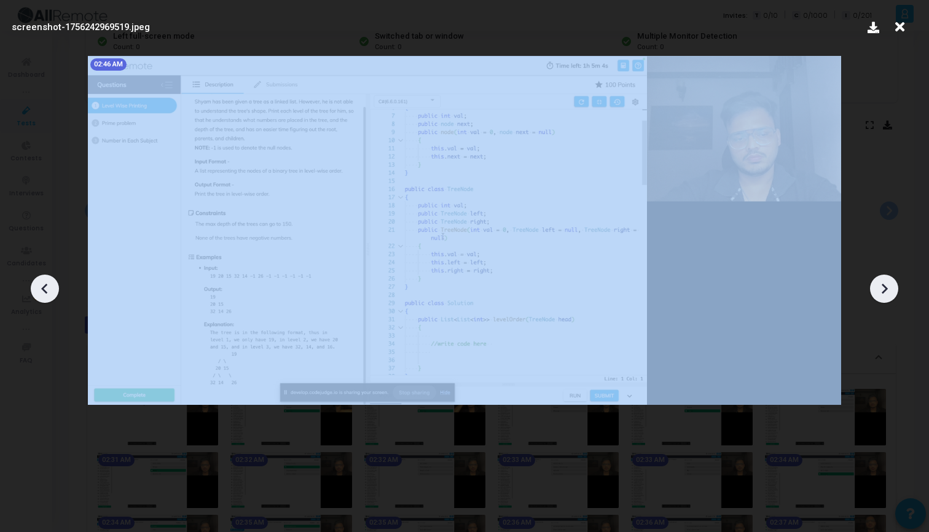
click at [885, 297] on icon at bounding box center [884, 289] width 18 height 18
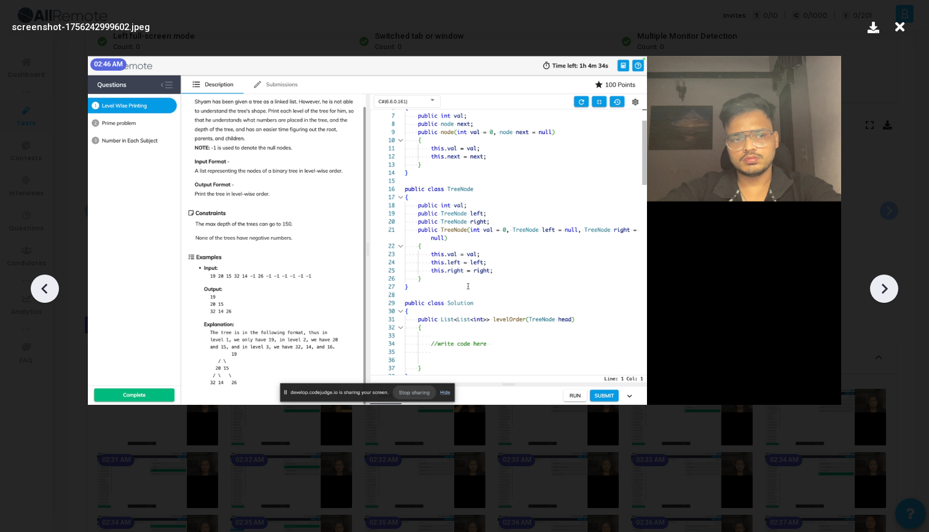
click at [885, 297] on icon at bounding box center [884, 289] width 18 height 18
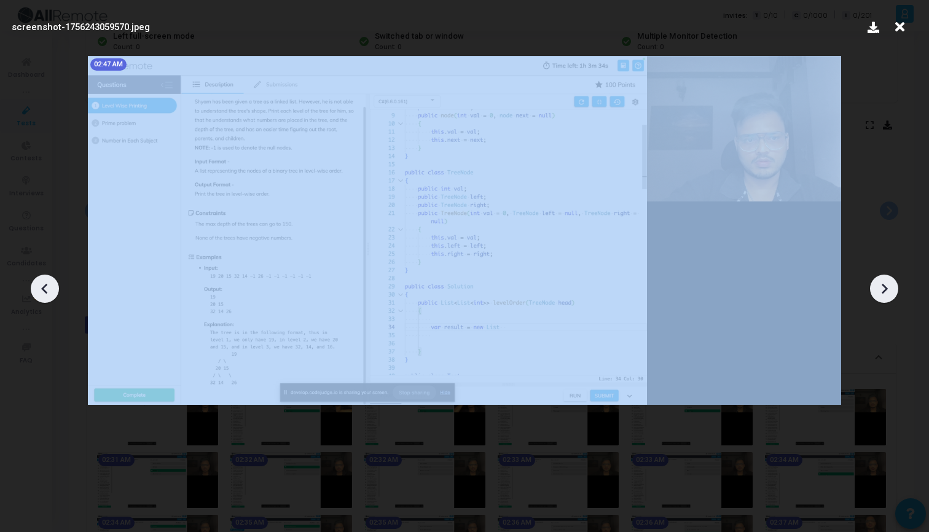
click at [885, 297] on icon at bounding box center [884, 289] width 18 height 18
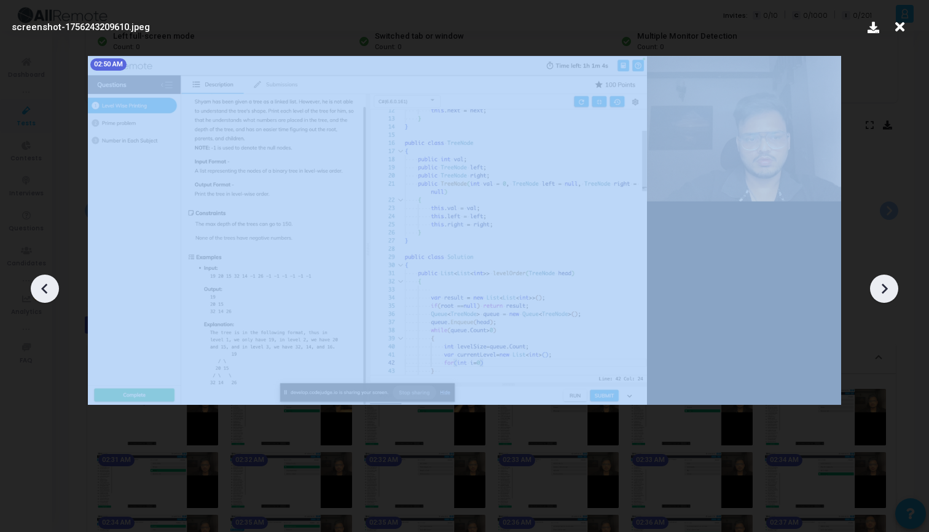
click at [885, 297] on icon at bounding box center [884, 289] width 18 height 18
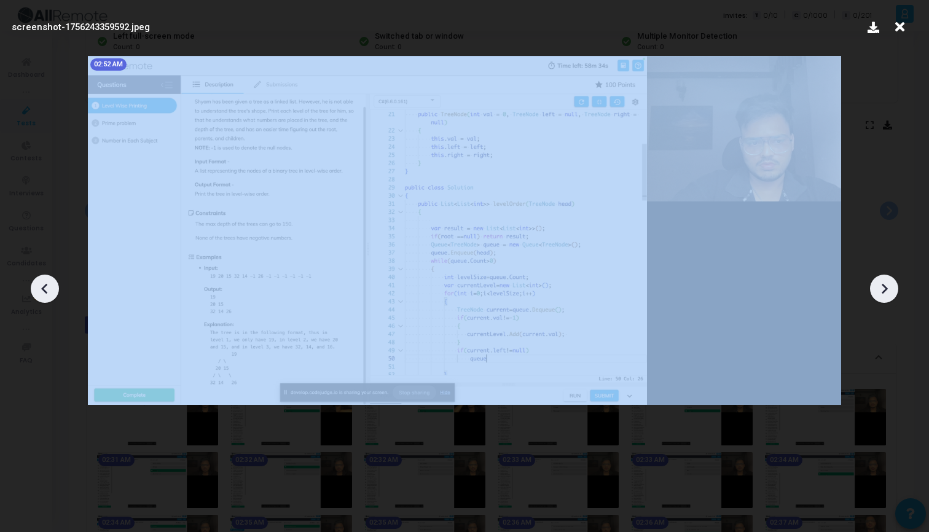
click at [885, 297] on icon at bounding box center [884, 289] width 18 height 18
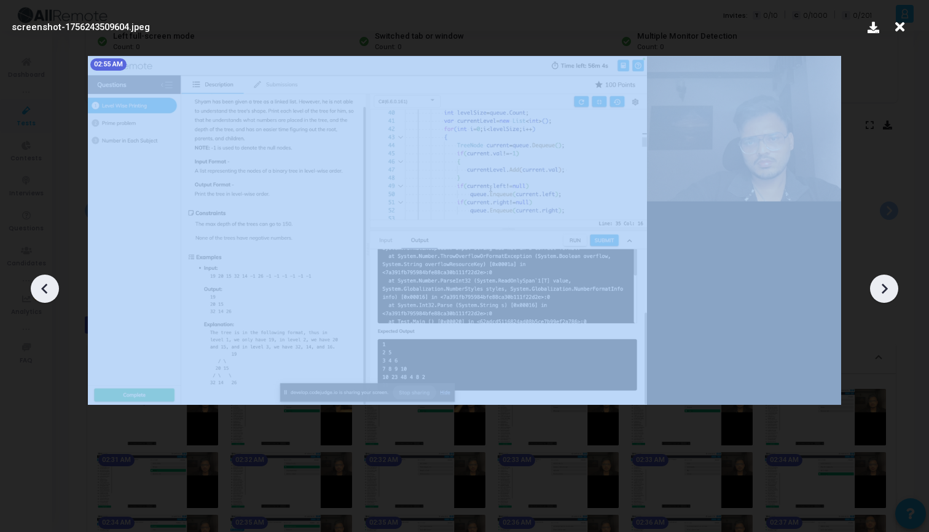
click at [885, 297] on icon at bounding box center [884, 289] width 18 height 18
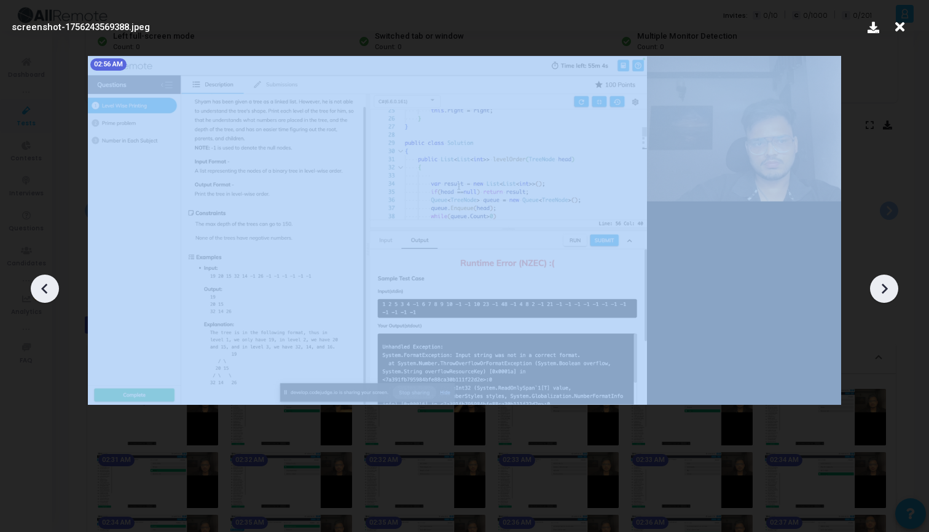
click at [885, 297] on icon at bounding box center [884, 289] width 18 height 18
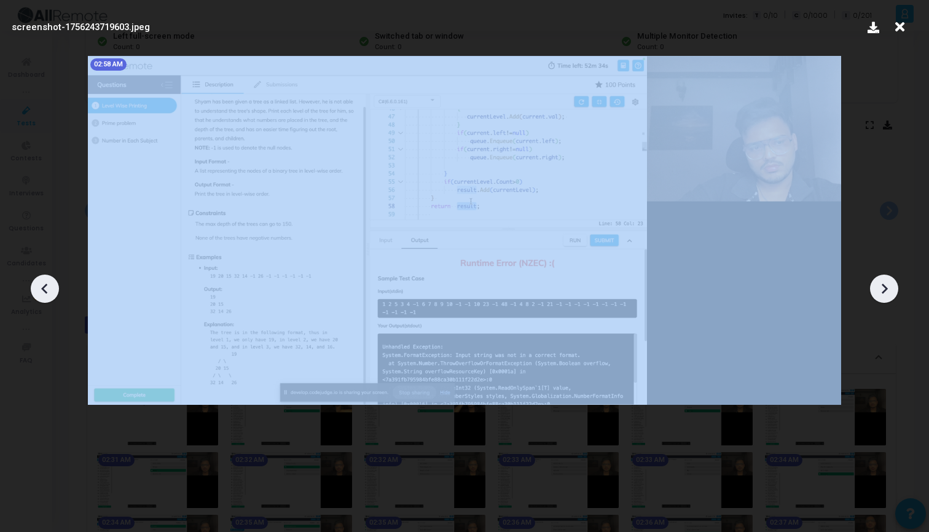
click at [885, 297] on icon at bounding box center [884, 289] width 18 height 18
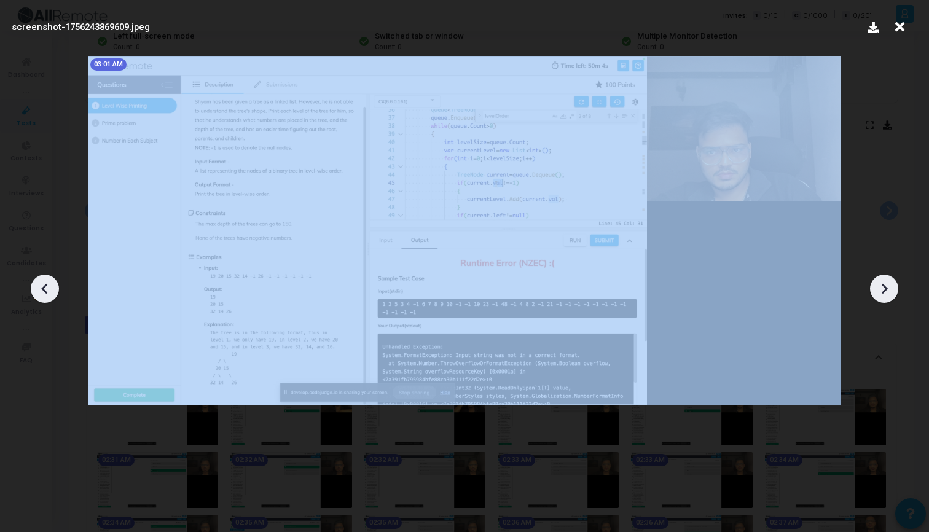
click at [885, 297] on icon at bounding box center [884, 289] width 18 height 18
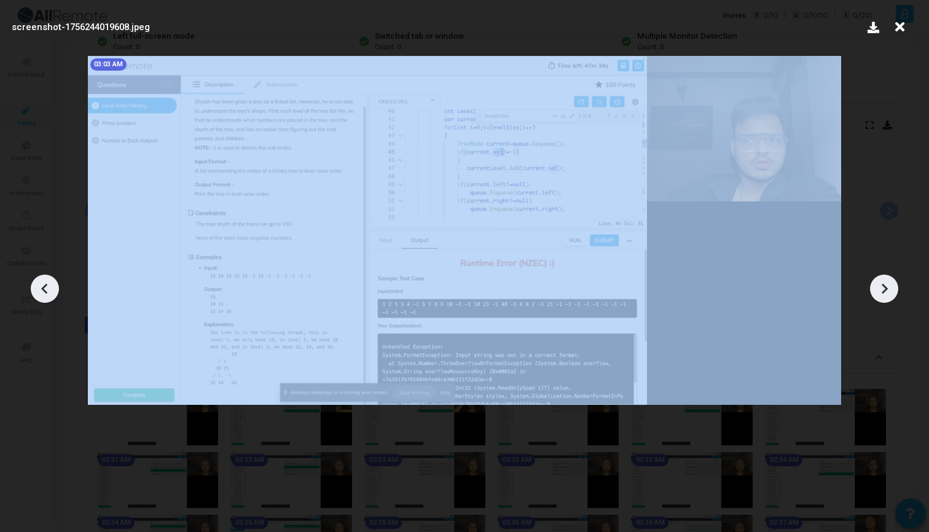
click at [885, 297] on icon at bounding box center [884, 289] width 18 height 18
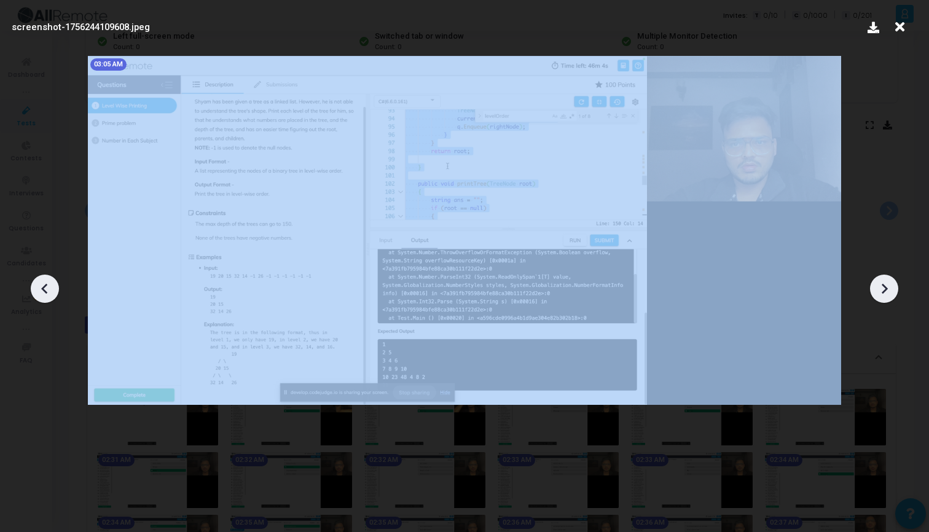
click at [885, 297] on icon at bounding box center [884, 289] width 18 height 18
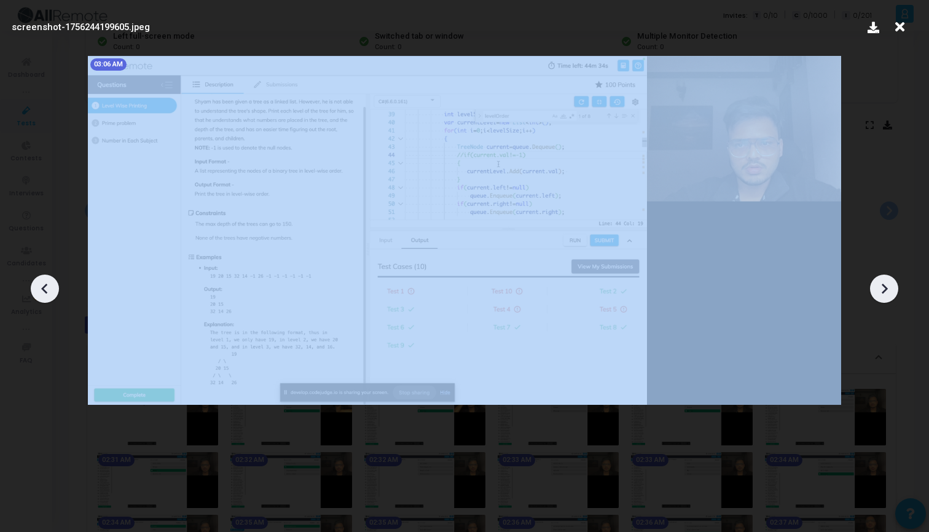
click at [885, 297] on icon at bounding box center [884, 289] width 18 height 18
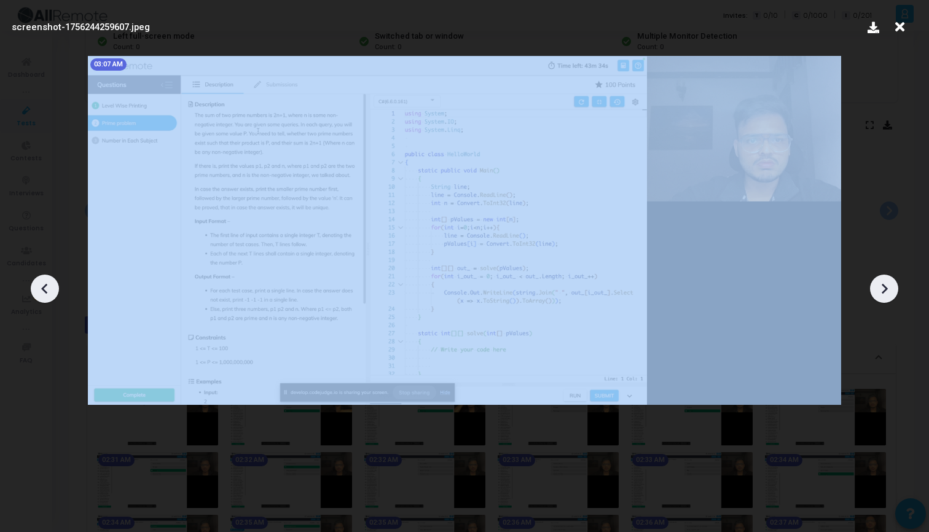
click at [885, 297] on icon at bounding box center [884, 289] width 18 height 18
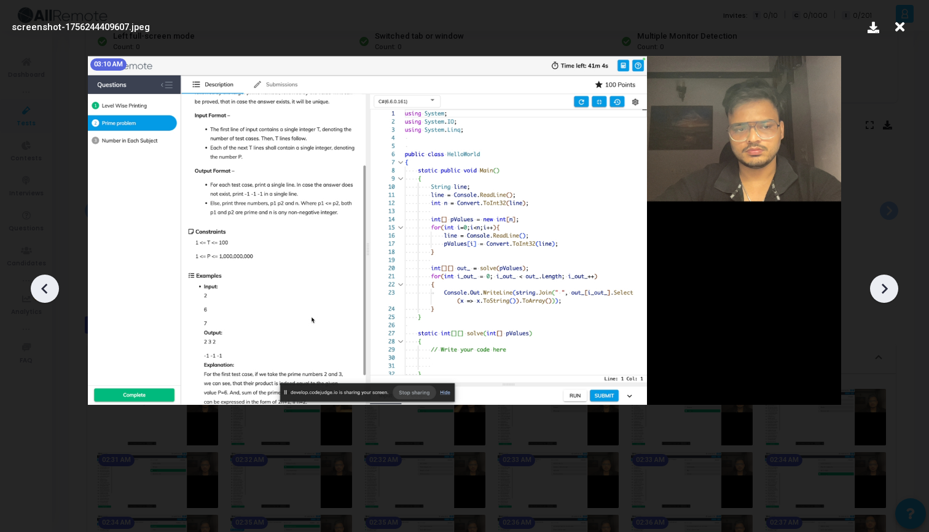
click at [45, 288] on icon at bounding box center [45, 289] width 18 height 18
click at [881, 286] on icon at bounding box center [884, 289] width 18 height 18
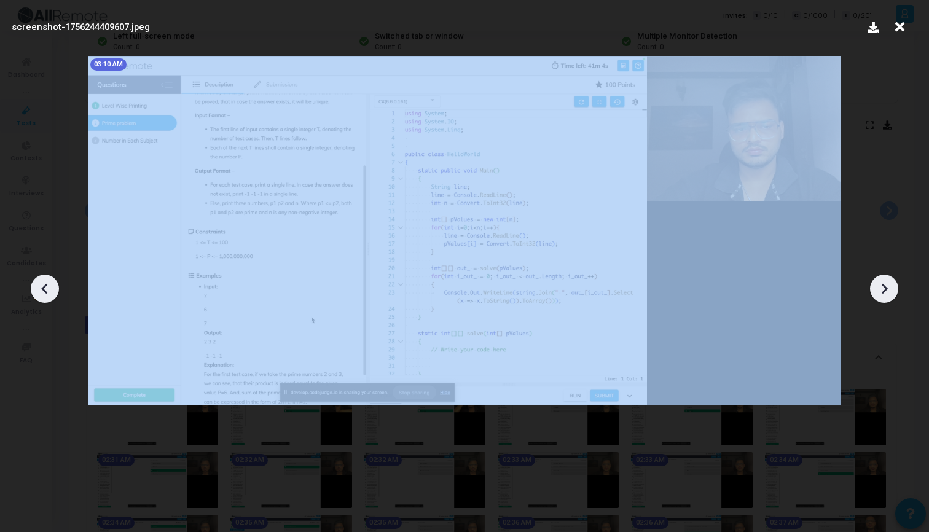
click at [881, 286] on icon at bounding box center [884, 289] width 18 height 18
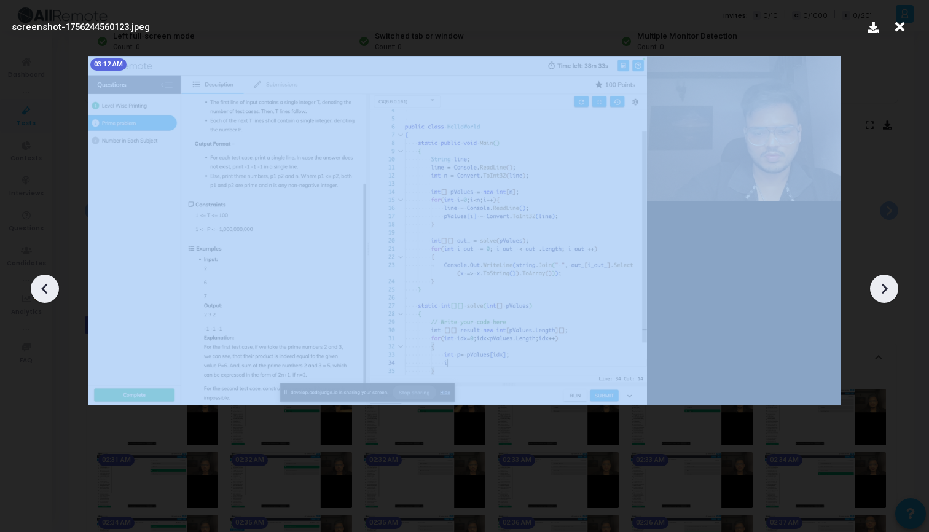
click at [881, 286] on icon at bounding box center [884, 289] width 18 height 18
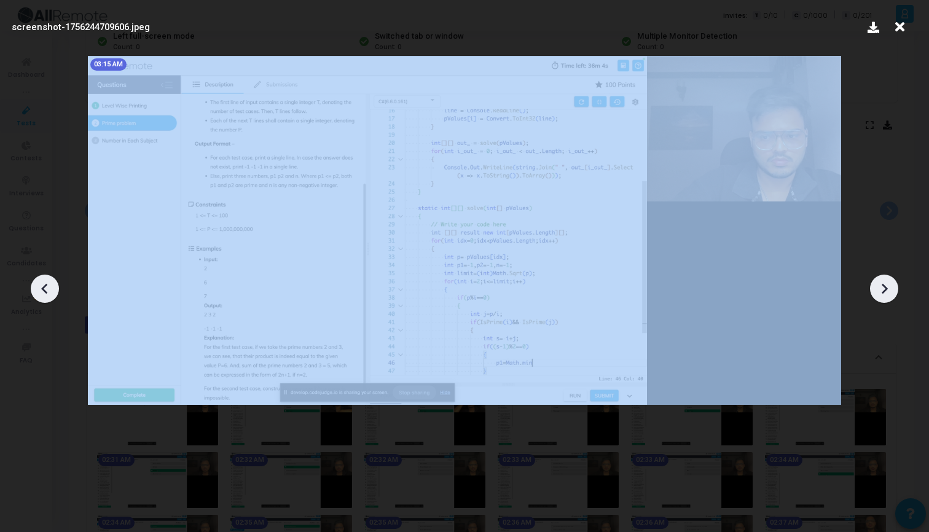
click at [881, 286] on icon at bounding box center [884, 289] width 18 height 18
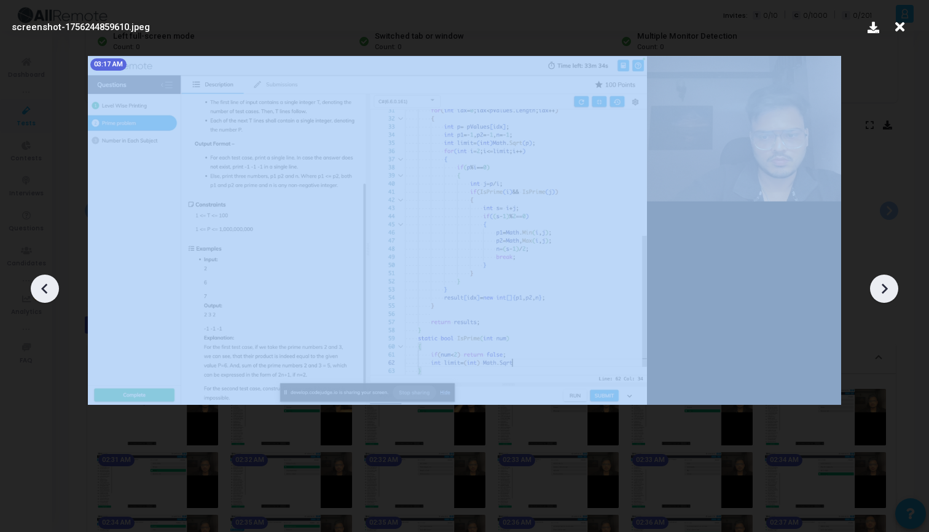
click at [881, 286] on icon at bounding box center [884, 289] width 18 height 18
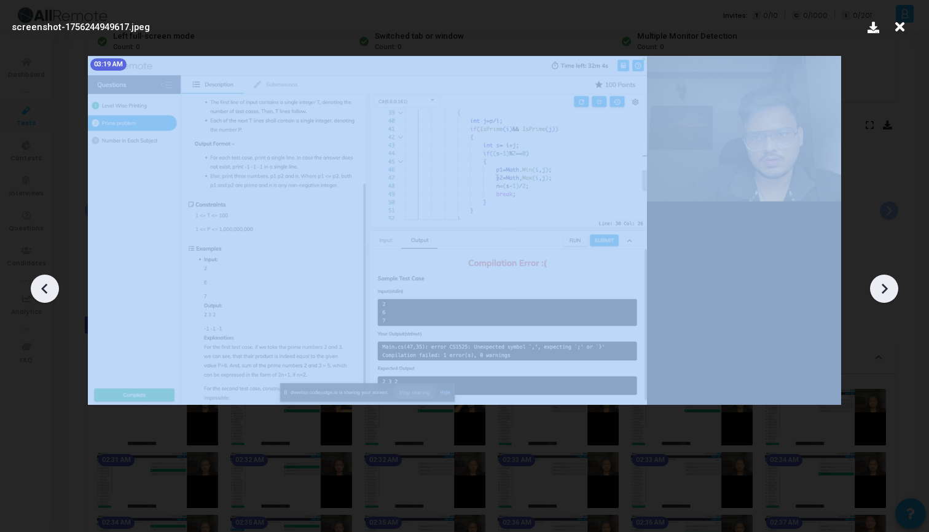
click at [881, 286] on icon at bounding box center [884, 289] width 18 height 18
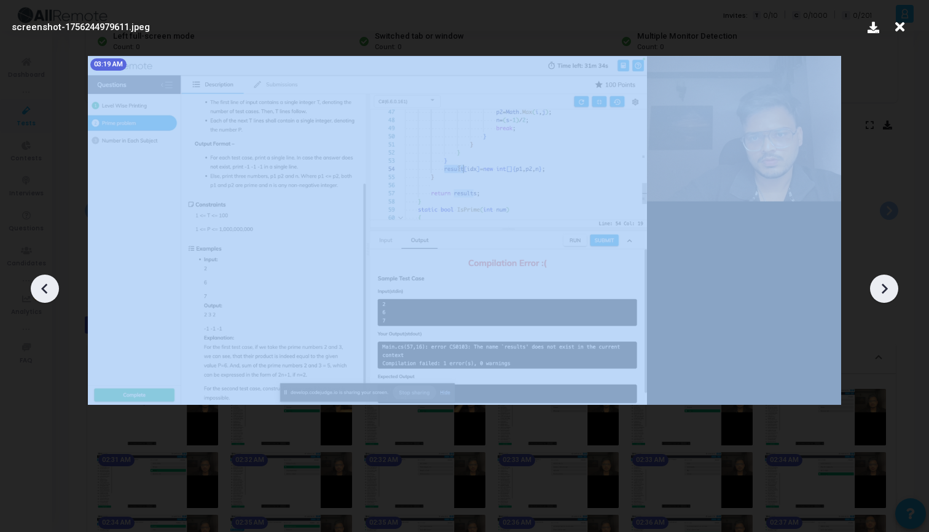
click at [881, 286] on icon at bounding box center [884, 289] width 18 height 18
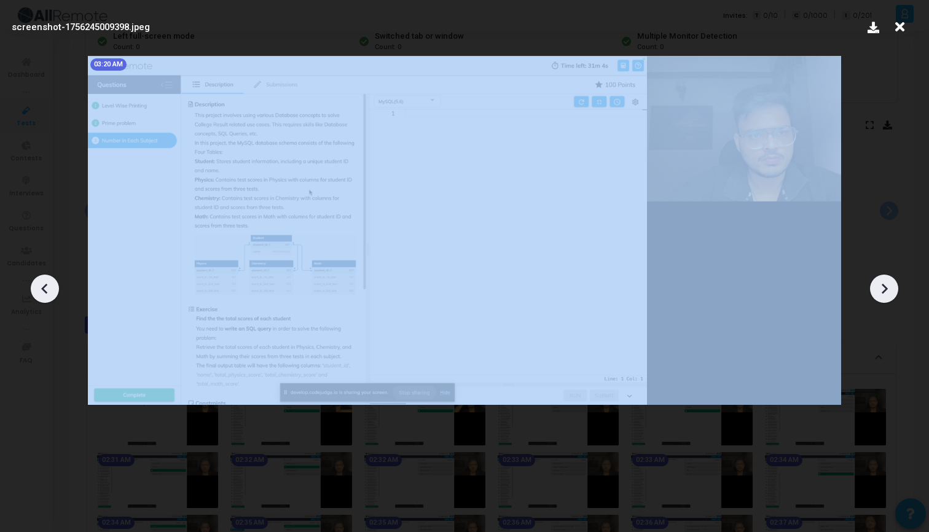
click at [881, 286] on icon at bounding box center [884, 289] width 18 height 18
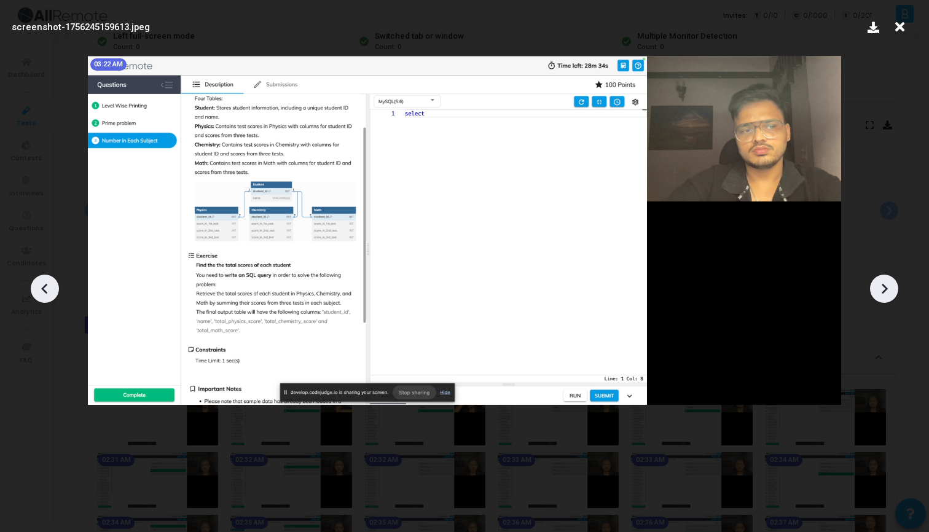
click at [881, 286] on icon at bounding box center [884, 289] width 18 height 18
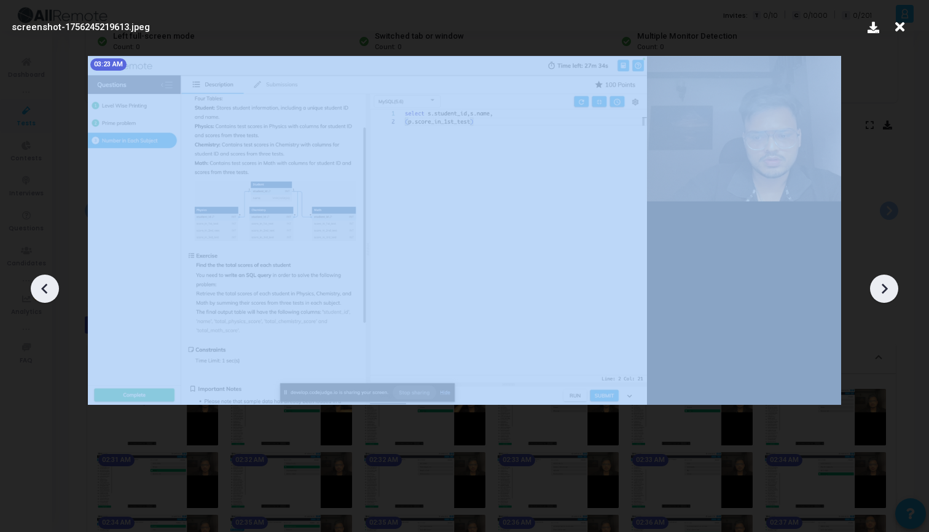
click at [881, 286] on icon at bounding box center [884, 289] width 18 height 18
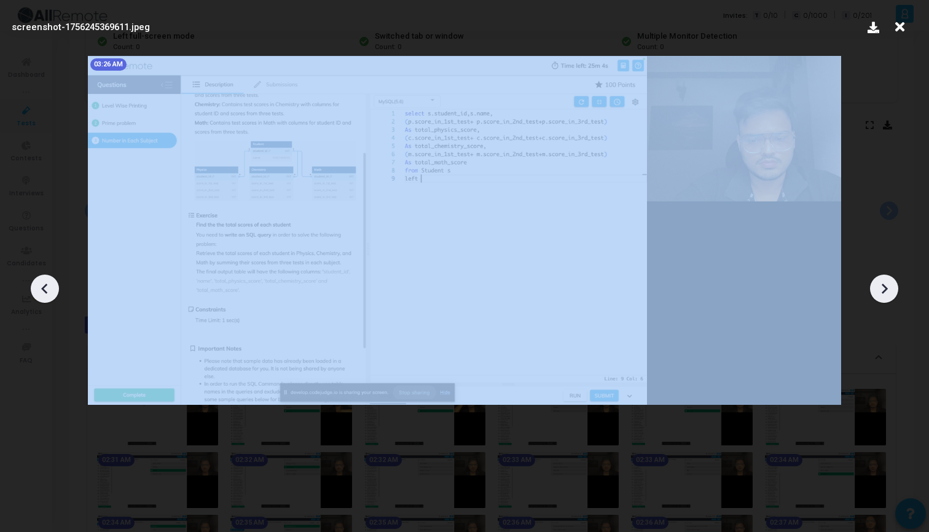
click at [881, 286] on icon at bounding box center [884, 289] width 18 height 18
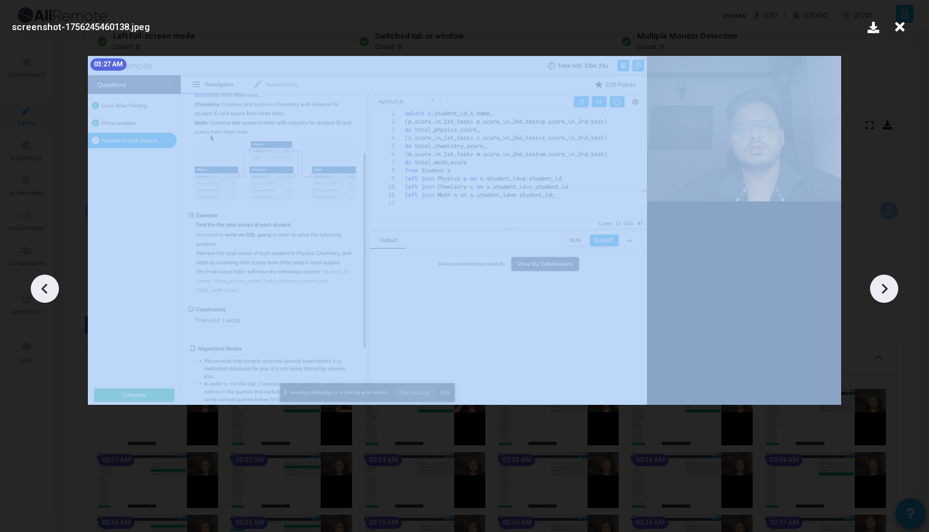
click at [881, 286] on icon at bounding box center [884, 289] width 18 height 18
